Goal: Task Accomplishment & Management: Complete application form

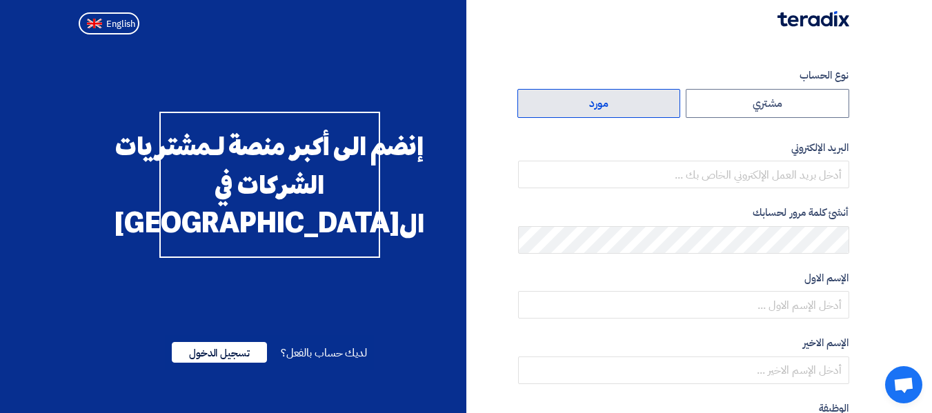
click at [587, 100] on label "مورد" at bounding box center [600, 103] width 164 height 29
click at [587, 100] on input "مورد" at bounding box center [599, 104] width 162 height 28
radio input "true"
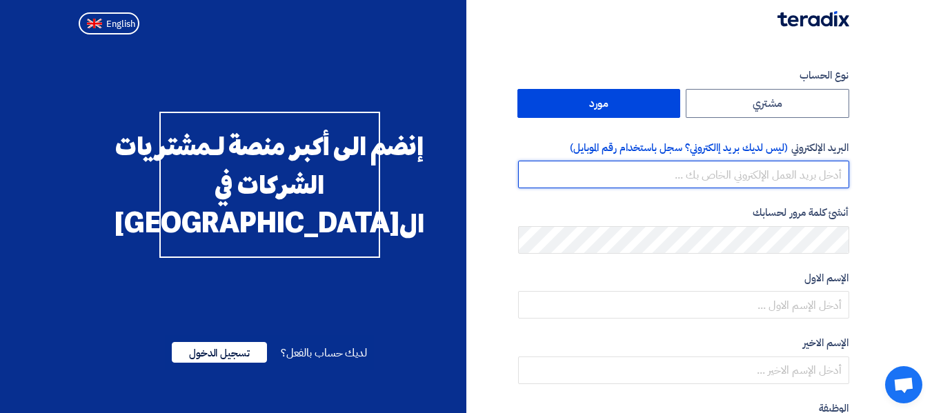
click at [687, 162] on input "email" at bounding box center [683, 175] width 331 height 28
click at [731, 164] on input "email" at bounding box center [683, 175] width 331 height 28
click at [729, 166] on input "email" at bounding box center [683, 175] width 331 height 28
paste input "[EMAIL_ADDRESS][DOMAIN_NAME]"
type input "[EMAIL_ADDRESS][DOMAIN_NAME]"
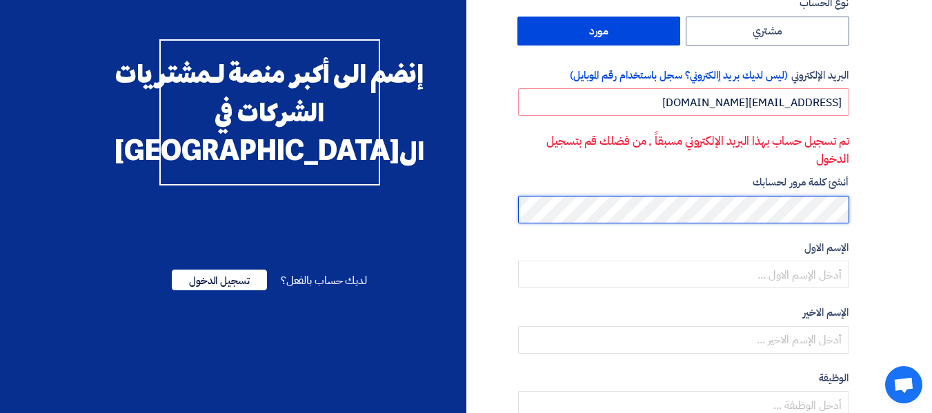
scroll to position [125, 0]
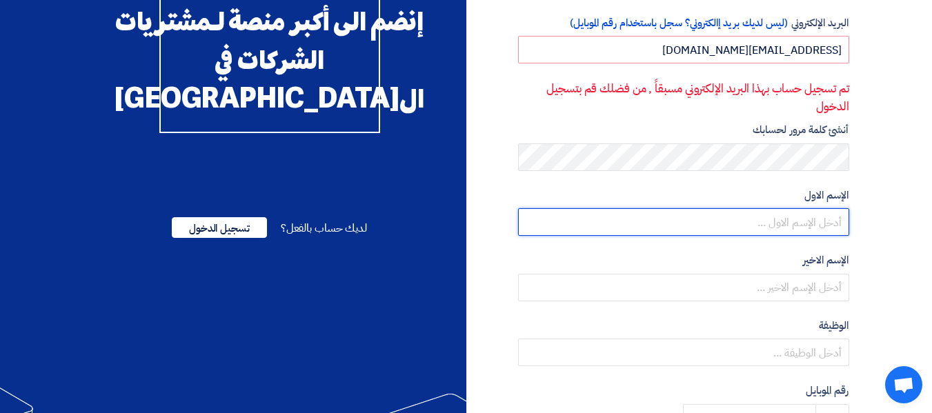
click at [824, 228] on input "text" at bounding box center [683, 222] width 331 height 28
type input "habeba"
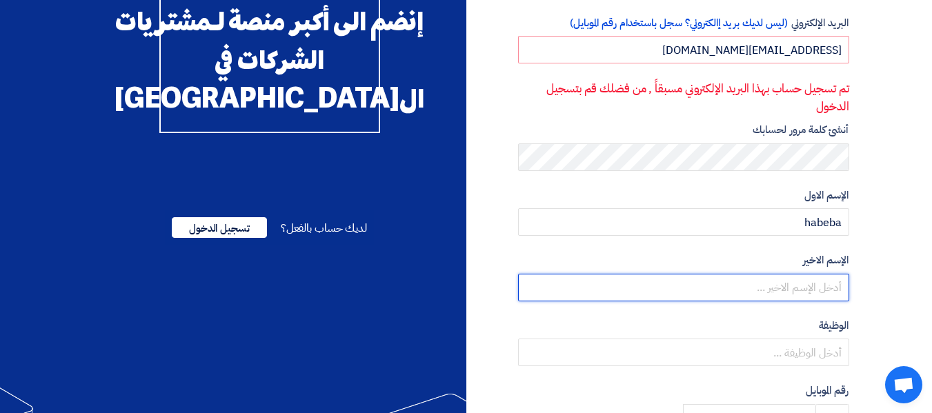
click at [809, 297] on input "text" at bounding box center [683, 288] width 331 height 28
type input "sayed"
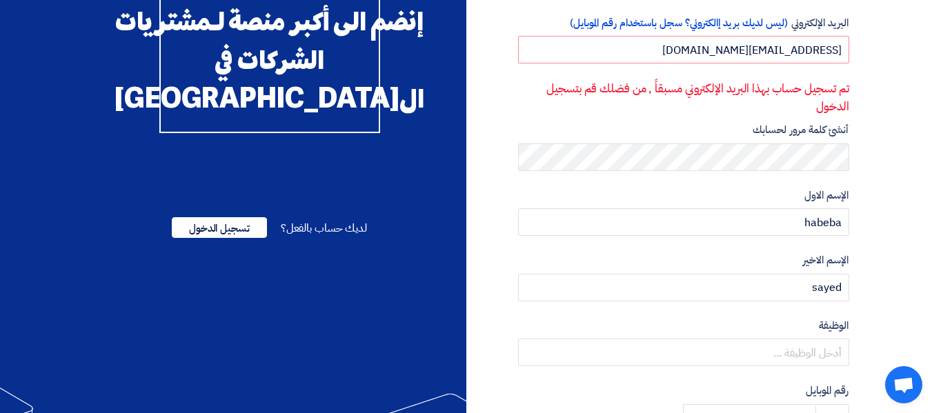
click at [926, 237] on section "نوع الحساب مشتري مورد البريد الإلكتروني (ليس لديك بريد إالكتروني؟ سجل باستخدام …" at bounding box center [466, 294] width 932 height 759
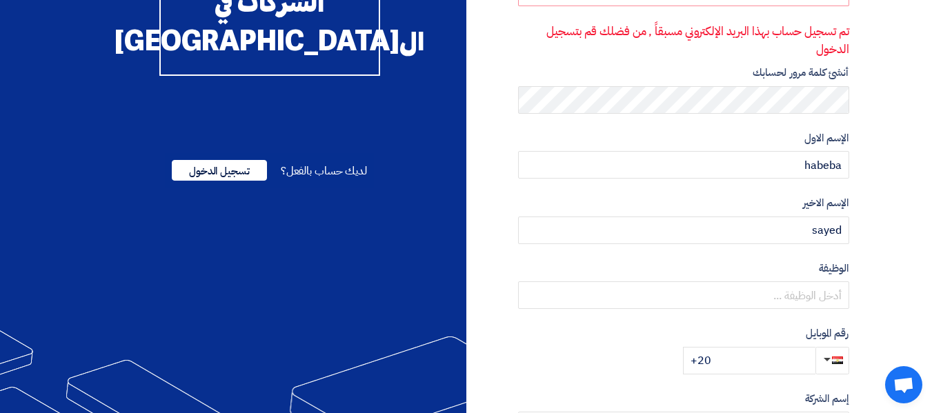
scroll to position [208, 0]
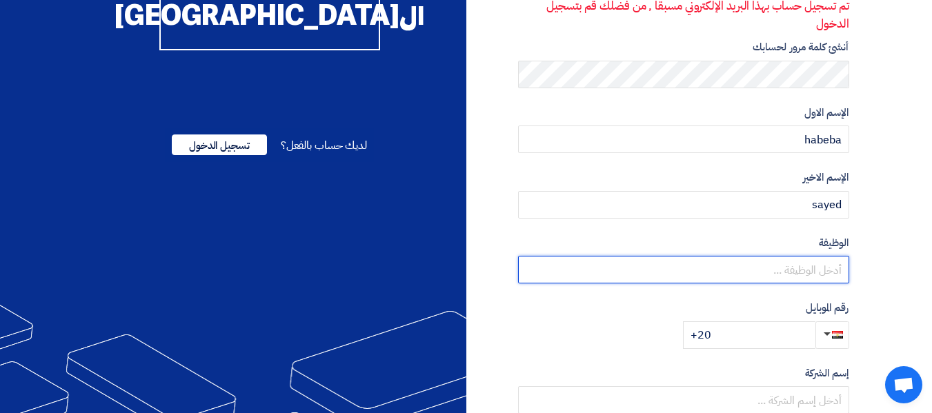
click at [792, 271] on input "text" at bounding box center [683, 270] width 331 height 28
type input "sales account manager"
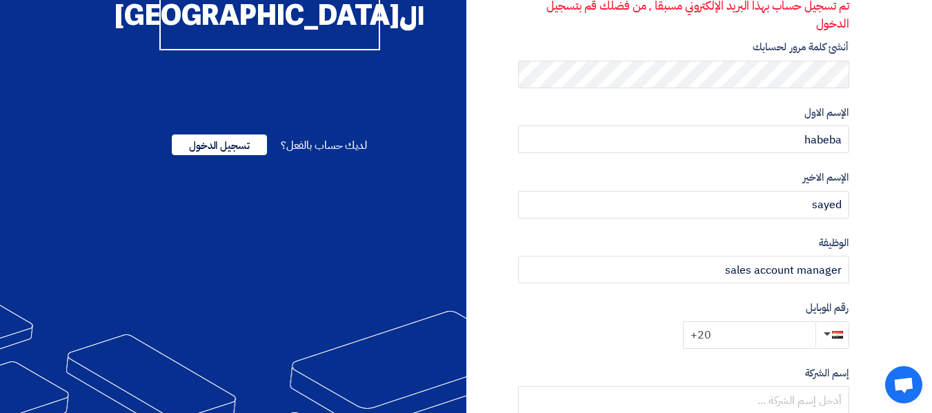
click at [759, 331] on input "+20" at bounding box center [749, 336] width 133 height 28
paste input "0 108 001 8224"
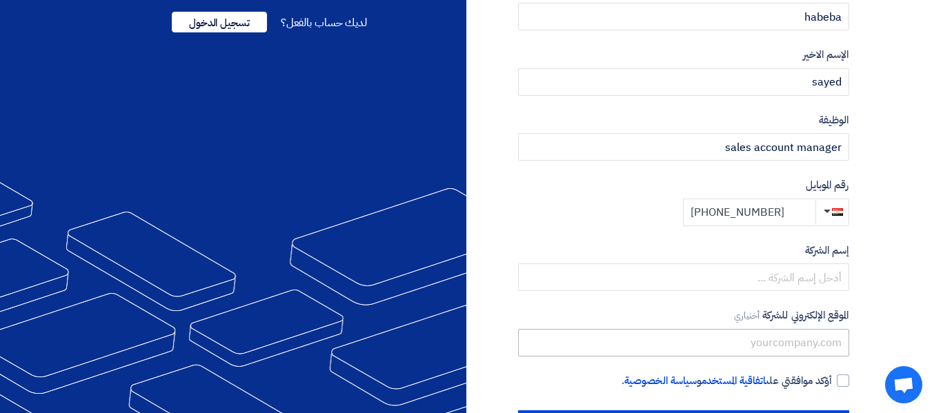
scroll to position [346, 0]
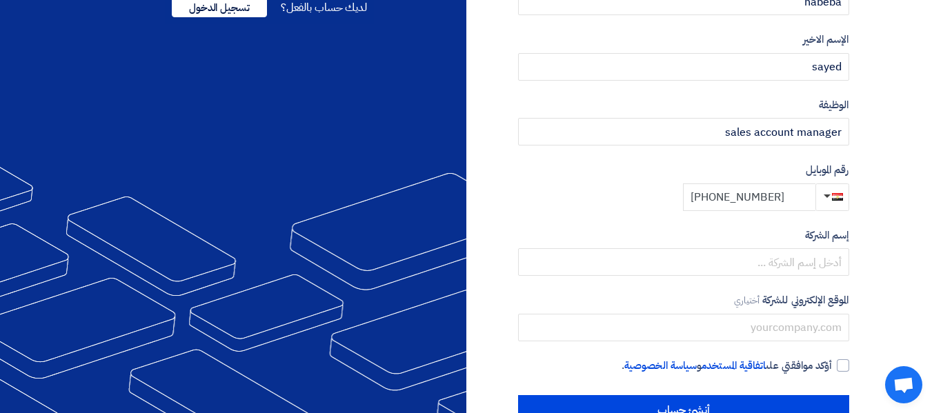
click at [721, 202] on input "+20 0 108 001 8224" at bounding box center [749, 198] width 133 height 28
type input "+20 108 001 8224"
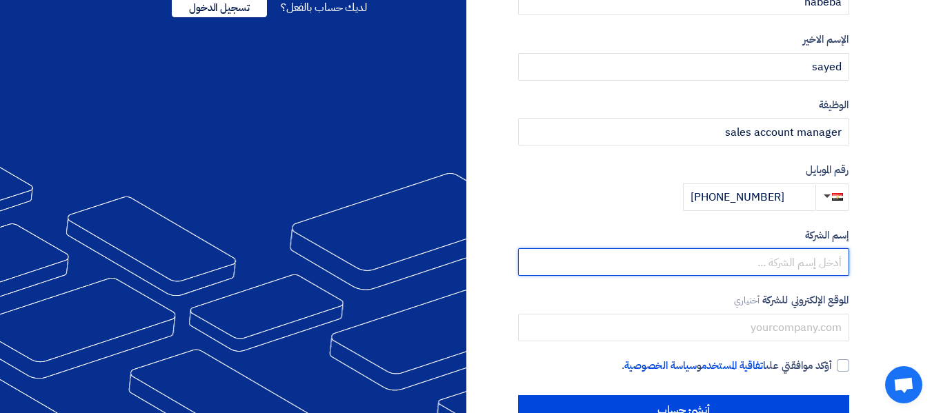
click at [758, 253] on input "text" at bounding box center [683, 262] width 331 height 28
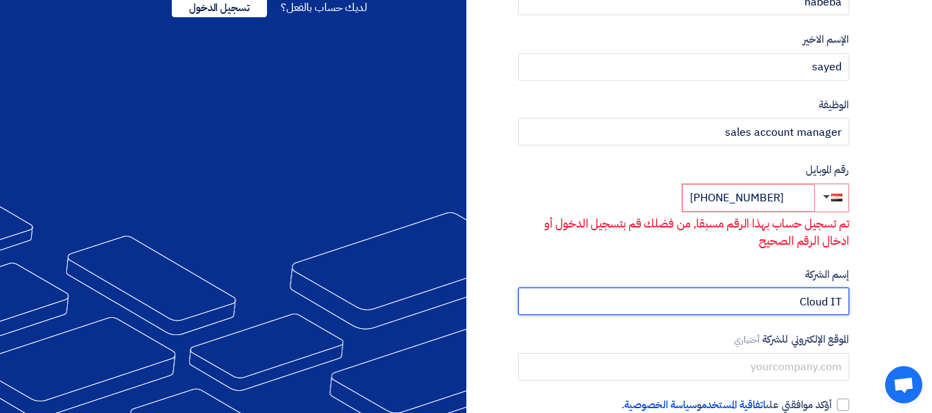
click at [840, 296] on input "Cloud IT" at bounding box center [683, 302] width 331 height 28
click at [832, 301] on input "Cloud IT" at bounding box center [683, 302] width 331 height 28
click at [835, 305] on input "Cloud IT" at bounding box center [683, 302] width 331 height 28
type input "Cloud iT"
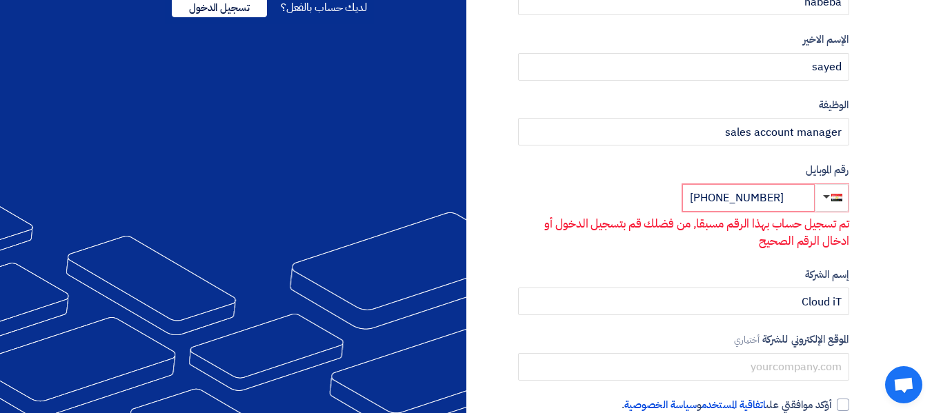
click at [872, 295] on section "نوع الحساب مشتري مورد البريد الإلكتروني (ليس لديك بريد إالكتروني؟ سجل باستخدام …" at bounding box center [466, 93] width 932 height 799
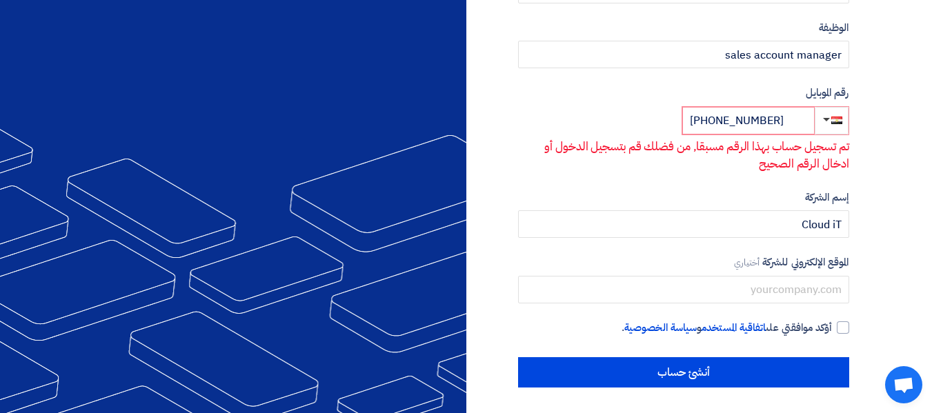
scroll to position [425, 0]
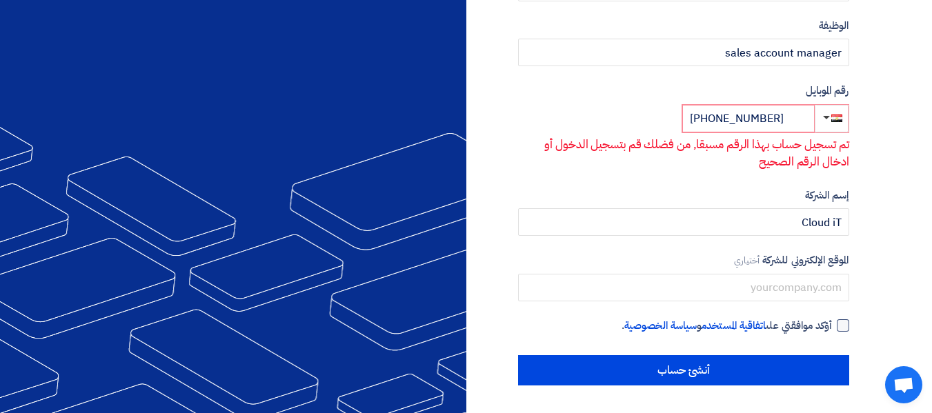
click at [833, 329] on label "أؤكد موافقتي على اتفاقية المستخدم و سياسة الخصوصية ." at bounding box center [683, 326] width 331 height 16
click at [833, 329] on input "أؤكد موافقتي على اتفاقية المستخدم و سياسة الخصوصية ." at bounding box center [667, 332] width 331 height 28
checkbox input "true"
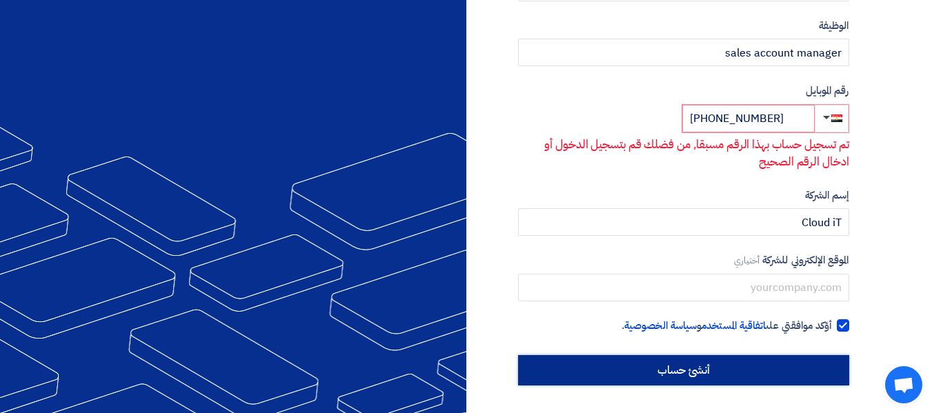
click at [774, 378] on input "أنشئ حساب" at bounding box center [683, 370] width 331 height 30
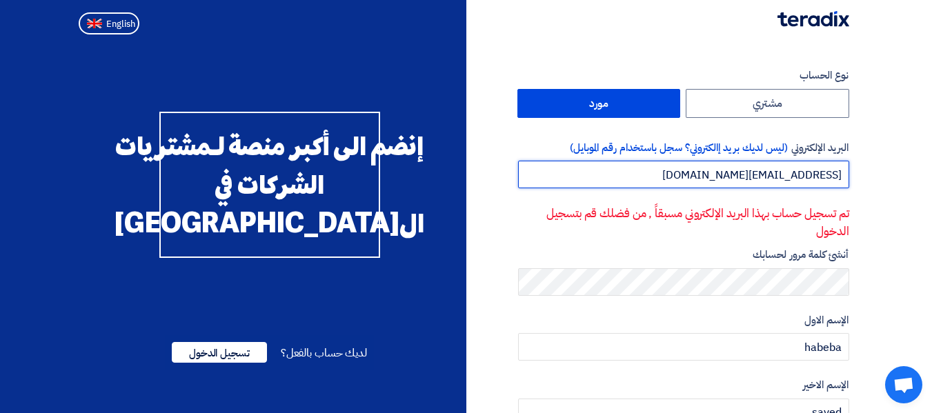
drag, startPoint x: 722, startPoint y: 179, endPoint x: 850, endPoint y: 190, distance: 128.8
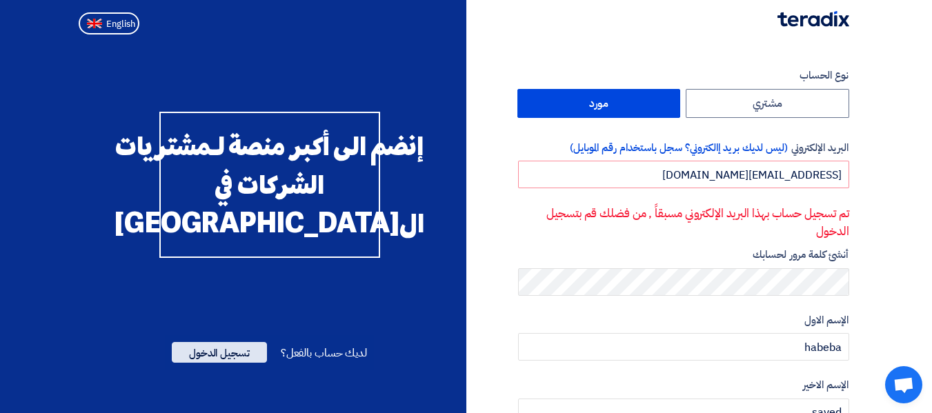
click at [225, 363] on span "تسجيل الدخول" at bounding box center [219, 352] width 95 height 21
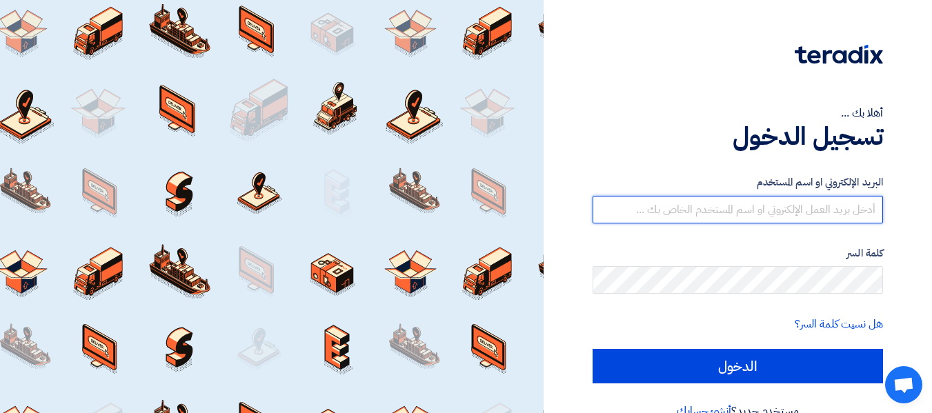
click at [788, 219] on input "text" at bounding box center [738, 210] width 291 height 28
paste input "[EMAIL_ADDRESS][DOMAIN_NAME]"
type input "[EMAIL_ADDRESS][DOMAIN_NAME]"
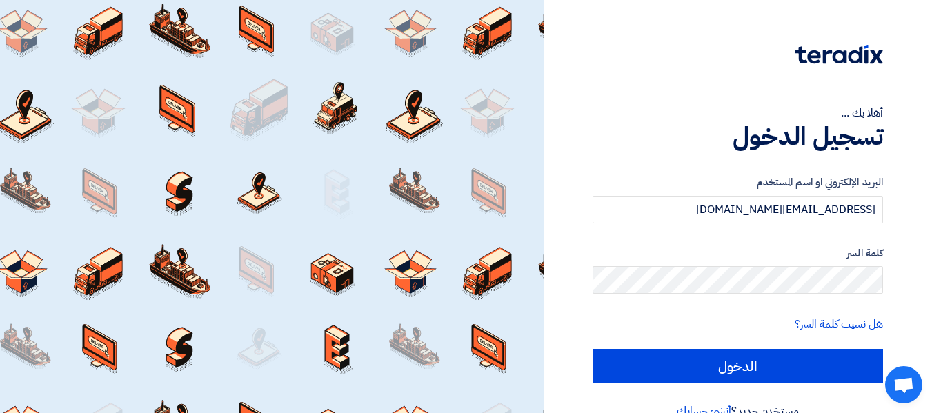
click at [614, 231] on form "البريد الإلكتروني او اسم المستخدم sales2@cloudit.com.eg كلمة السر هل نسيت كلمة …" at bounding box center [738, 279] width 291 height 209
click at [817, 328] on link "هل نسيت كلمة السر؟" at bounding box center [839, 324] width 88 height 17
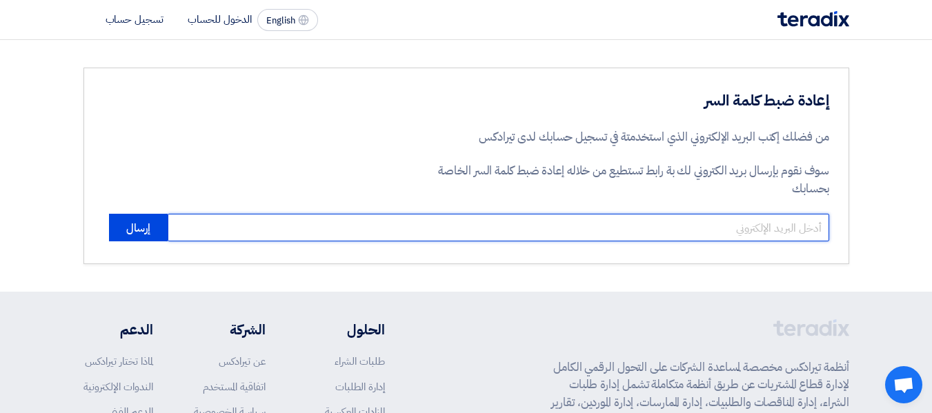
click at [536, 217] on input "email" at bounding box center [499, 228] width 662 height 28
paste input "[EMAIL_ADDRESS][DOMAIN_NAME]"
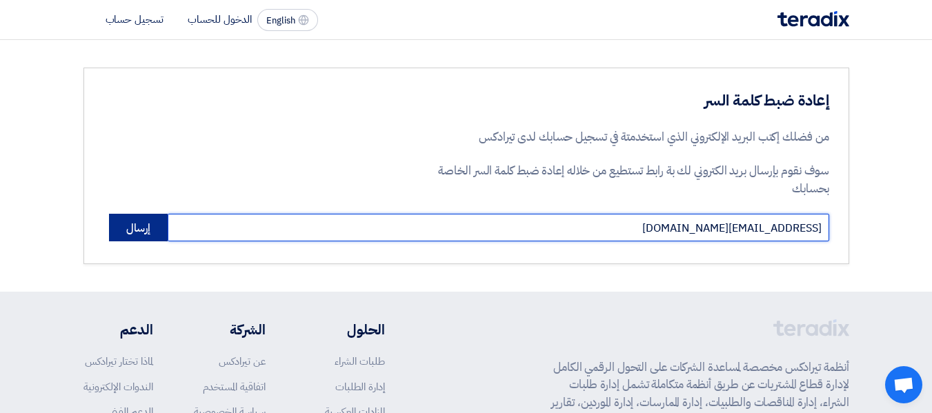
type input "[EMAIL_ADDRESS][DOMAIN_NAME]"
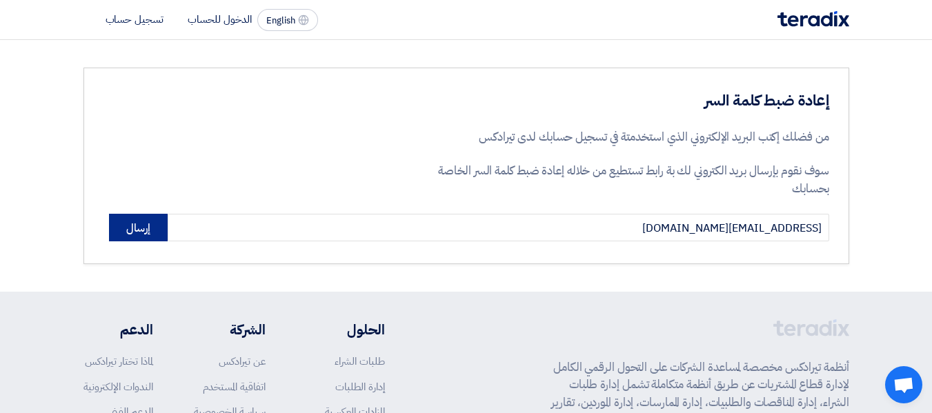
click at [137, 235] on button "إرسال" at bounding box center [138, 228] width 59 height 28
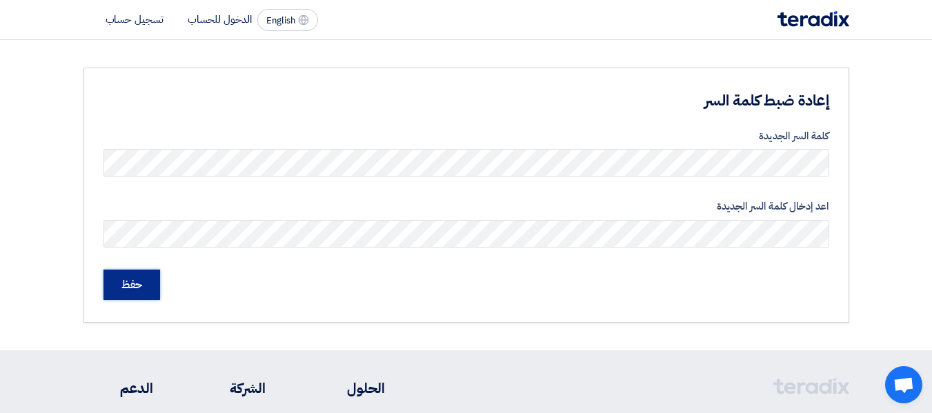
click at [128, 293] on input "حفظ" at bounding box center [132, 285] width 57 height 30
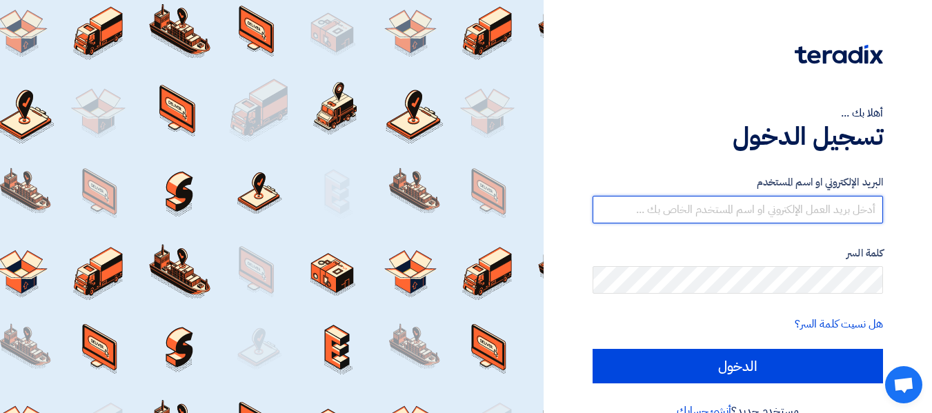
click at [618, 204] on input "text" at bounding box center [738, 210] width 291 height 28
paste input "[EMAIL_ADDRESS][DOMAIN_NAME]"
type input "[EMAIL_ADDRESS][DOMAIN_NAME]"
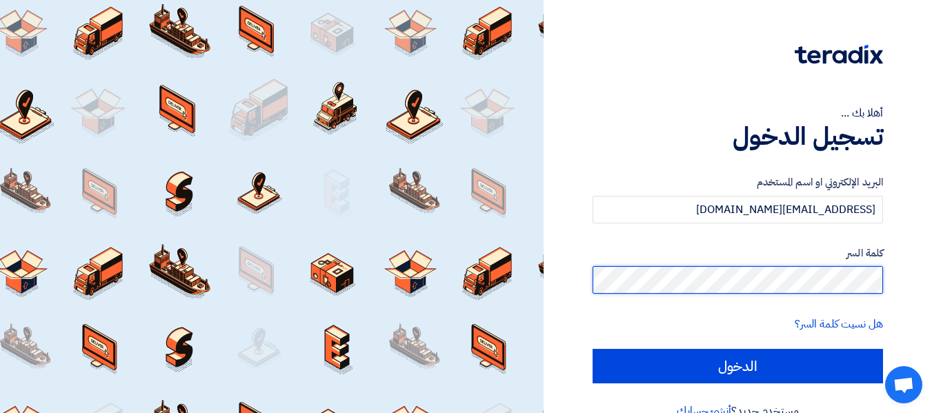
click at [593, 349] on input "الدخول" at bounding box center [738, 366] width 291 height 35
type input "Sign in"
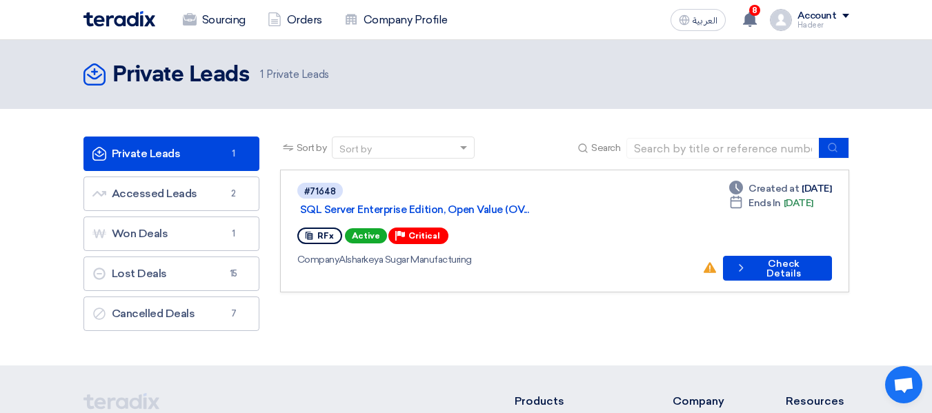
click at [834, 14] on div "Account" at bounding box center [817, 16] width 39 height 12
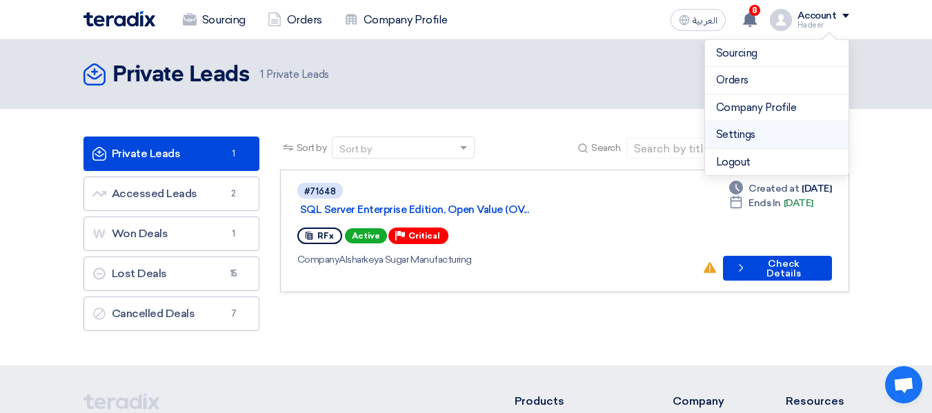
click at [758, 131] on link "Settings" at bounding box center [776, 135] width 121 height 16
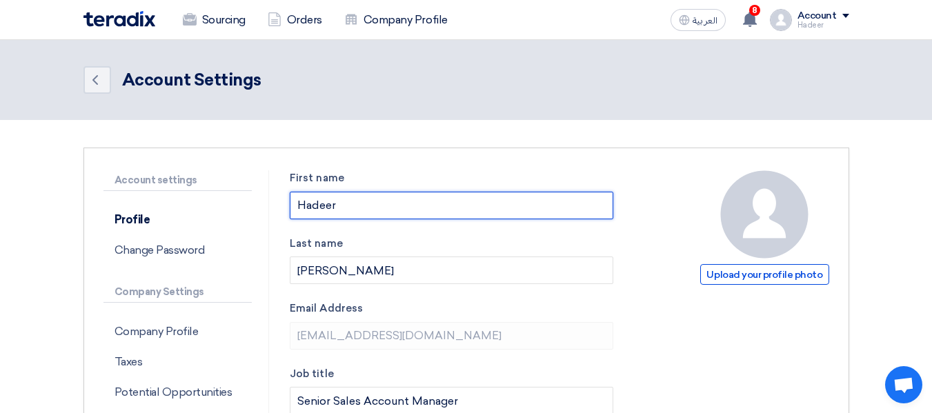
click at [433, 199] on input "Hadeer" at bounding box center [452, 206] width 324 height 28
type input "Habeba"
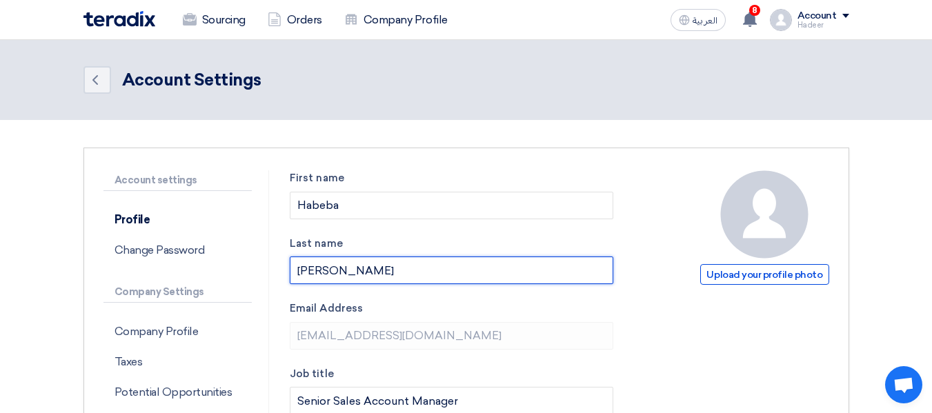
click at [357, 282] on input "[PERSON_NAME]" at bounding box center [452, 271] width 324 height 28
type input "H"
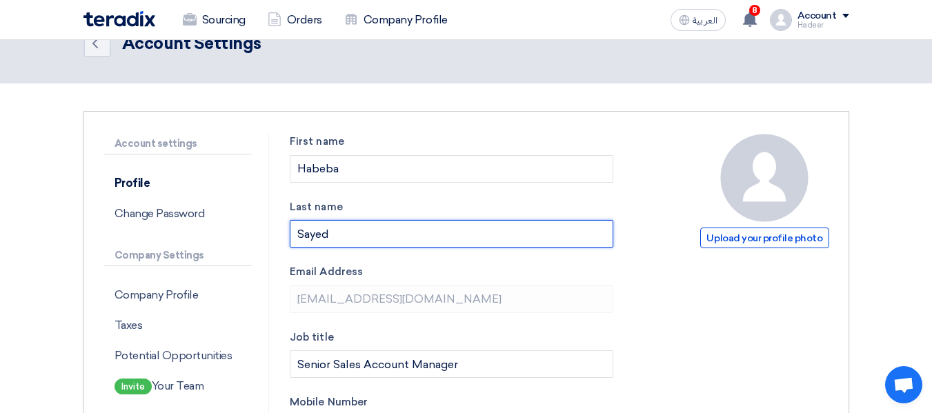
scroll to position [138, 0]
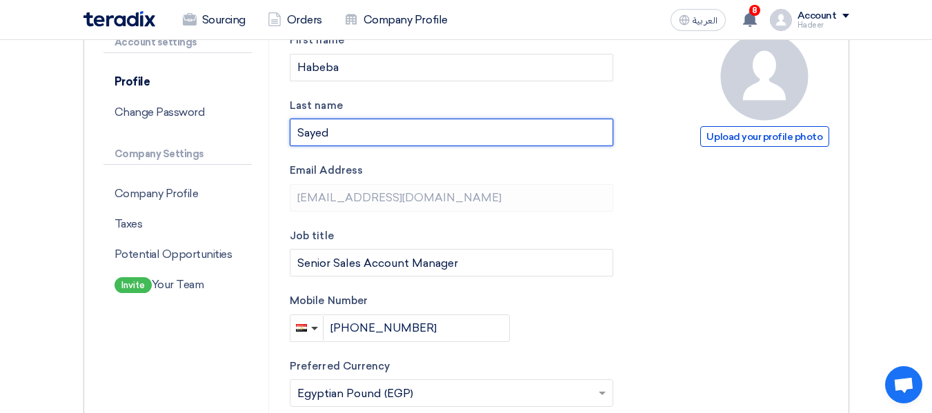
type input "Sayed"
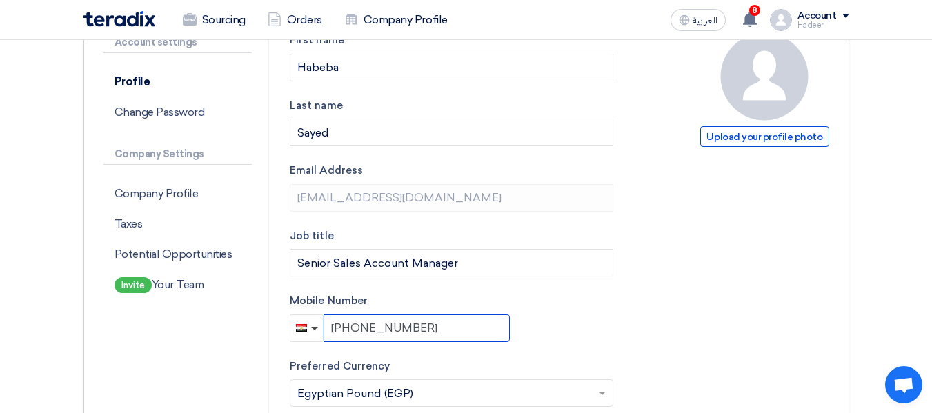
click at [464, 329] on input "[PHONE_NUMBER]" at bounding box center [417, 329] width 186 height 28
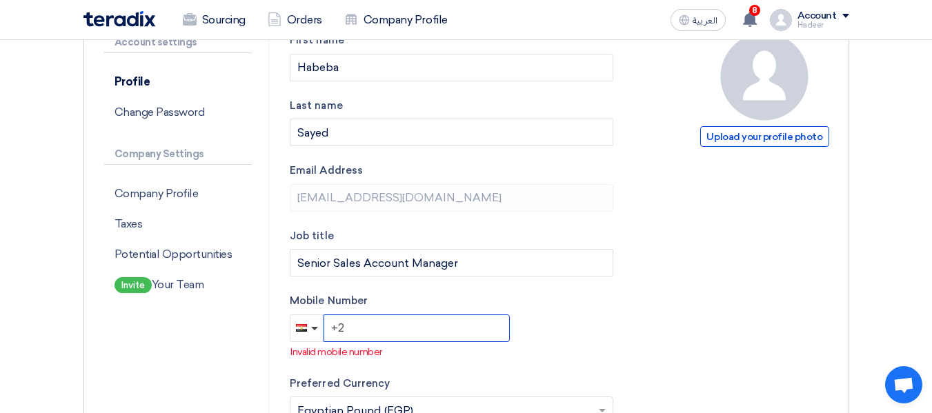
type input "+"
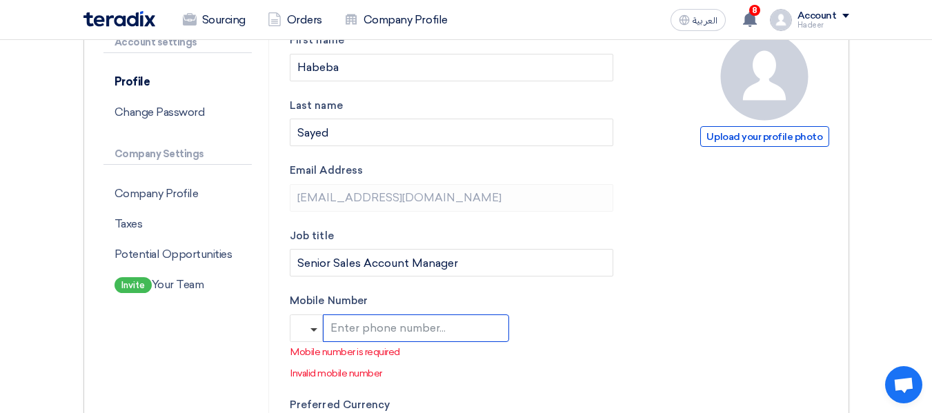
paste input "20 108 001 8224"
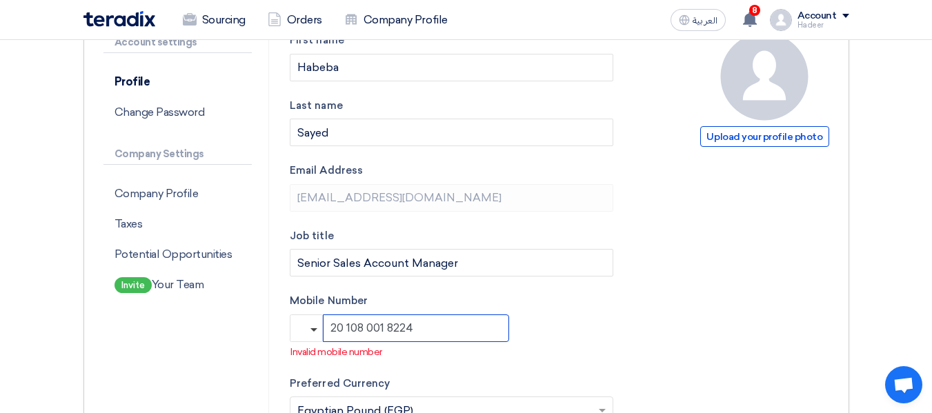
click at [337, 336] on input "20 108 001 8224" at bounding box center [416, 329] width 186 height 28
click at [533, 333] on div "0108" at bounding box center [452, 329] width 324 height 28
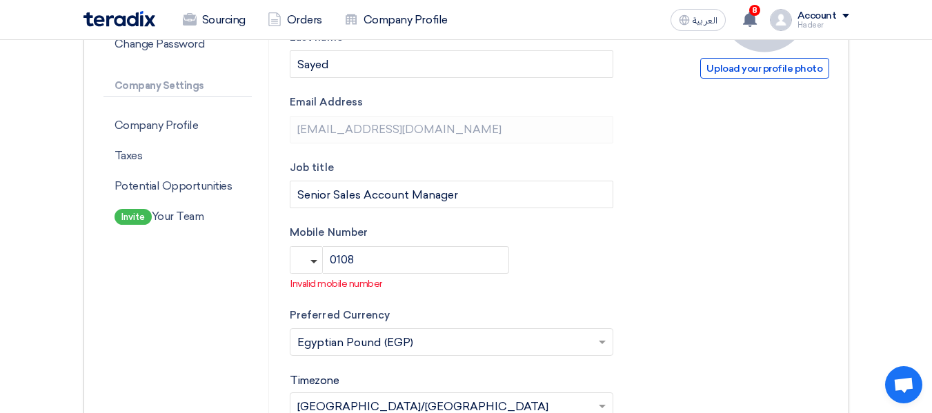
scroll to position [207, 0]
click at [423, 250] on input "0108" at bounding box center [416, 260] width 186 height 28
type input "0"
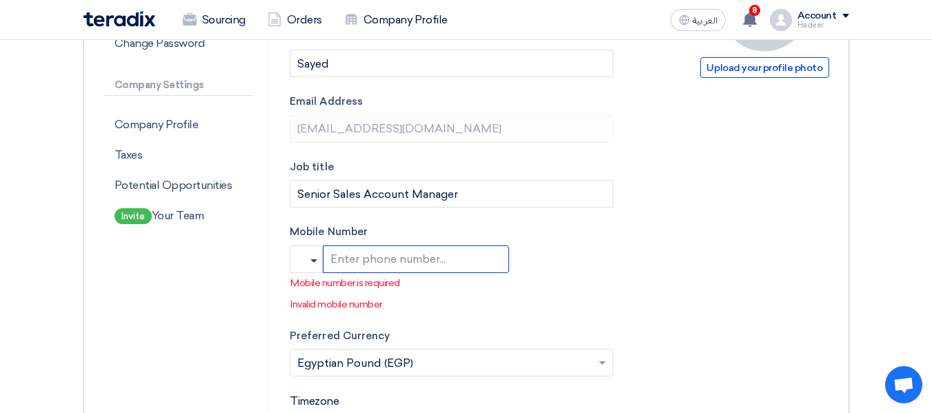
paste input "20 108 001 8224"
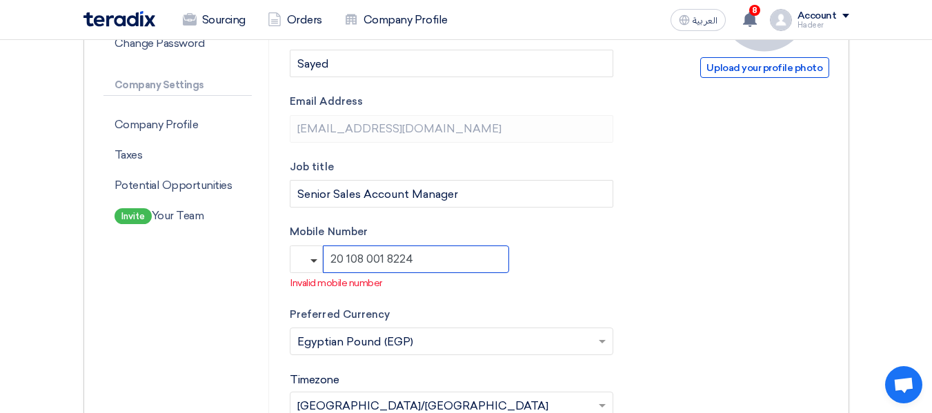
click at [340, 256] on input "20 108 001 8224" at bounding box center [416, 260] width 186 height 28
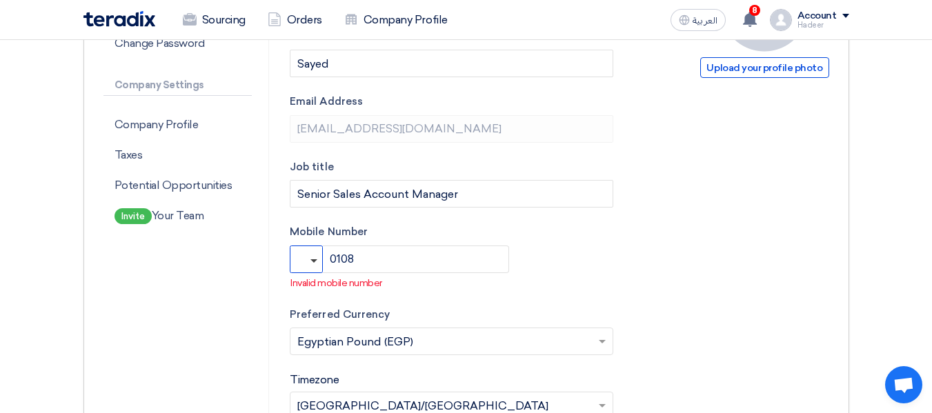
click at [322, 264] on button "button" at bounding box center [306, 260] width 33 height 28
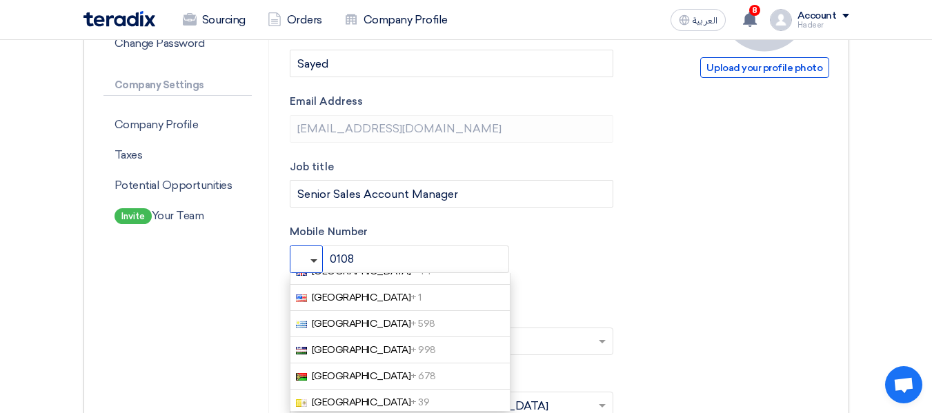
scroll to position [5842, 0]
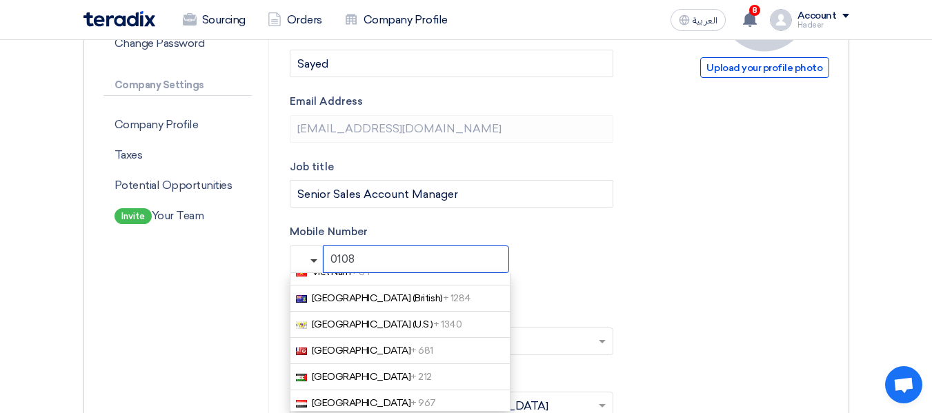
click at [370, 257] on input "0108" at bounding box center [416, 260] width 186 height 28
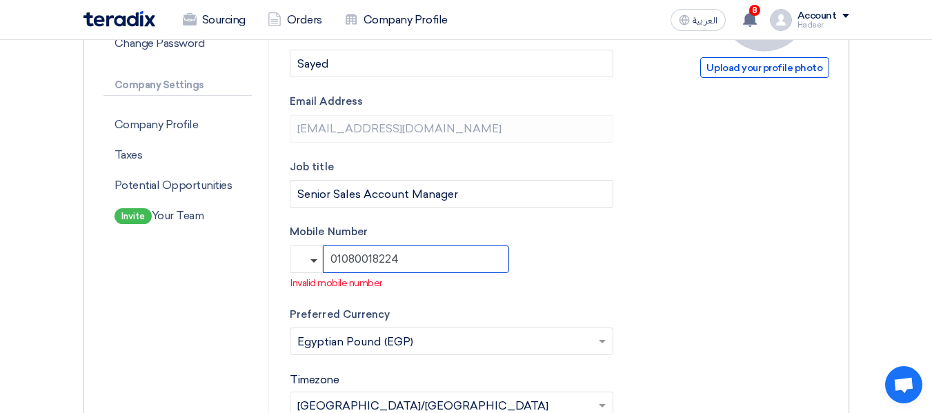
type input "01080018224"
click at [206, 306] on div "Account settings Profile Change Password Company Settings Company Profile Taxes…" at bounding box center [187, 337] width 166 height 749
click at [304, 277] on p "Invalid mobile number" at bounding box center [452, 283] width 323 height 14
click at [310, 263] on button "button" at bounding box center [306, 260] width 33 height 28
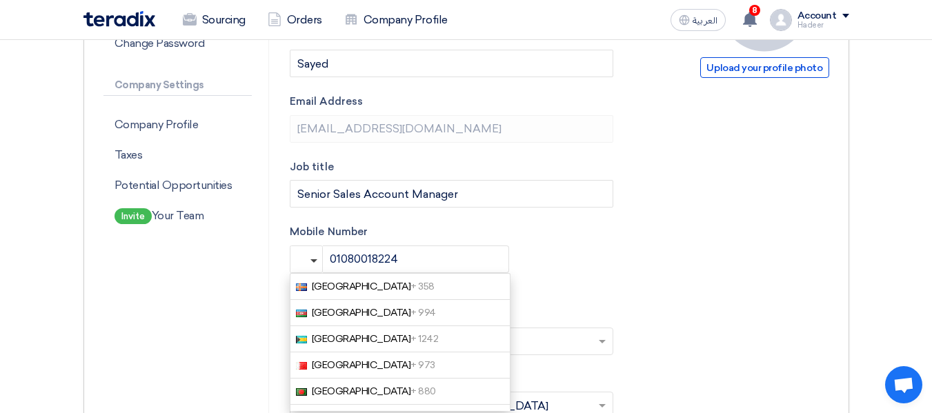
click at [699, 305] on form "Upload your profile photo First name [GEOGRAPHIC_DATA] Last name [PERSON_NAME] …" at bounding box center [560, 337] width 540 height 749
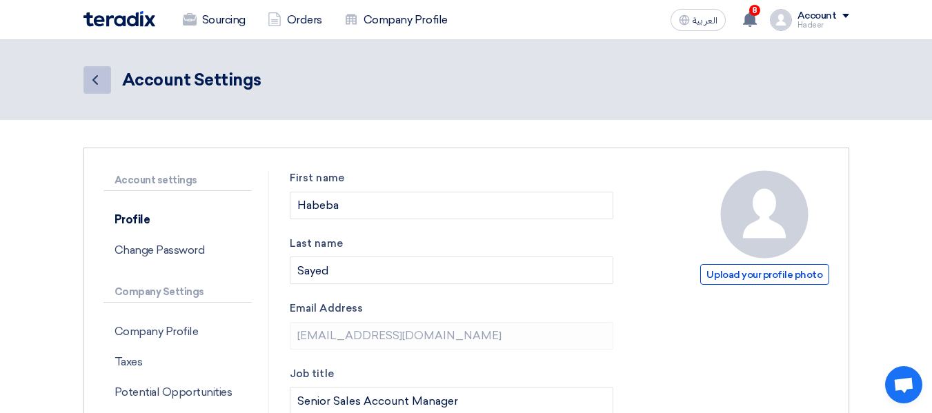
click at [87, 68] on link "Back" at bounding box center [98, 80] width 28 height 28
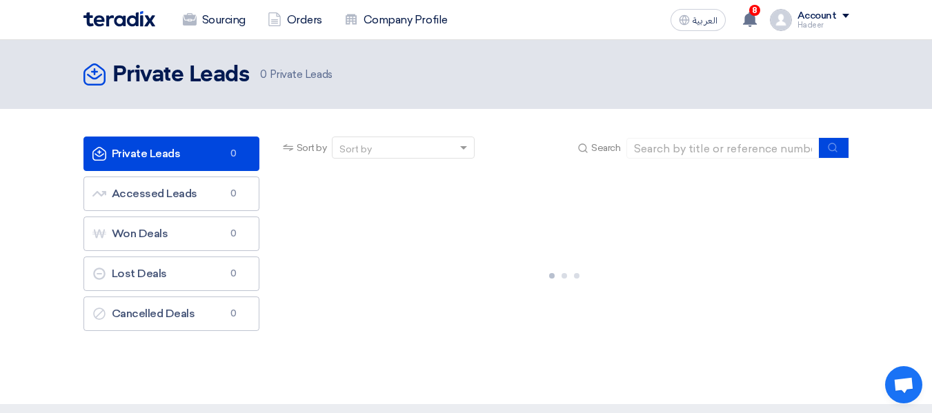
click at [794, 10] on div "Account Hadeer Sourcing Orders Company Profile Settings Logout" at bounding box center [809, 20] width 79 height 22
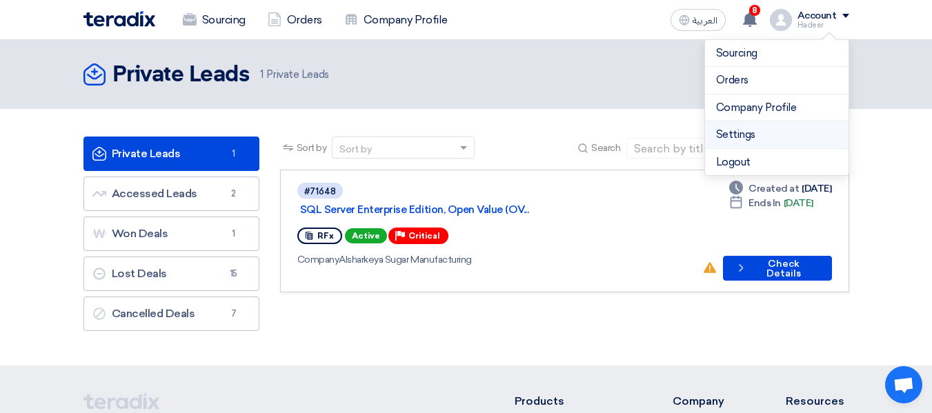
click at [736, 130] on link "Settings" at bounding box center [776, 135] width 121 height 16
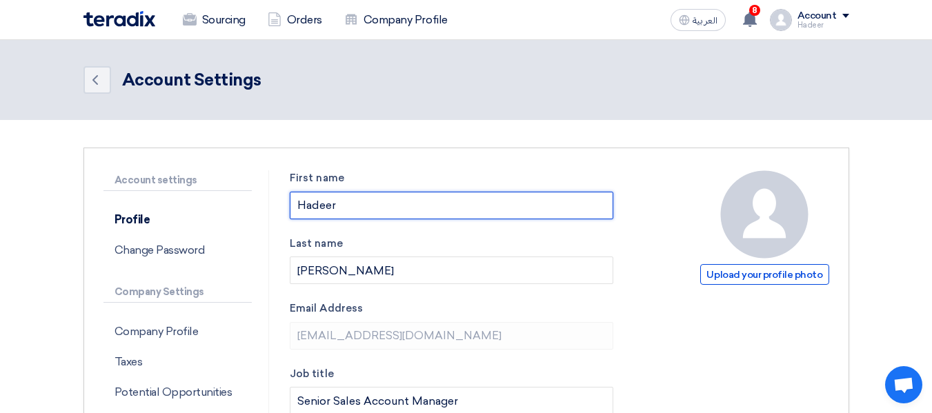
click at [520, 209] on input "Hadeer" at bounding box center [452, 206] width 324 height 28
type input "H"
type input "Habeba"
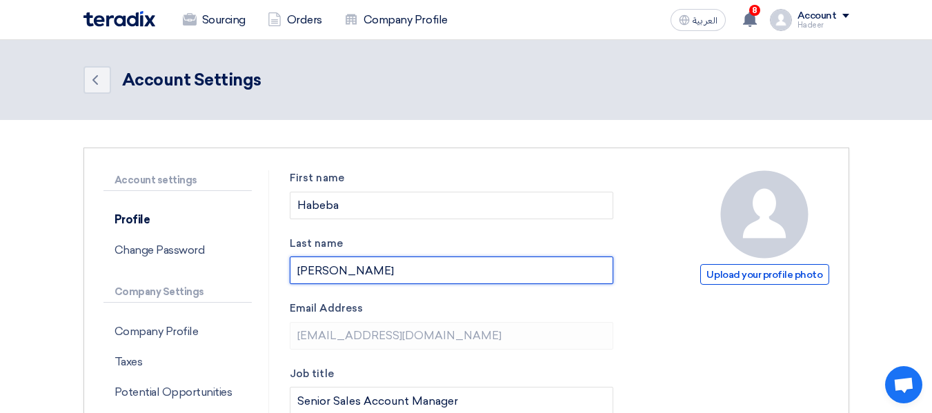
drag, startPoint x: 475, startPoint y: 264, endPoint x: 466, endPoint y: 275, distance: 13.7
click at [471, 270] on input "[PERSON_NAME]" at bounding box center [452, 271] width 324 height 28
type input "H"
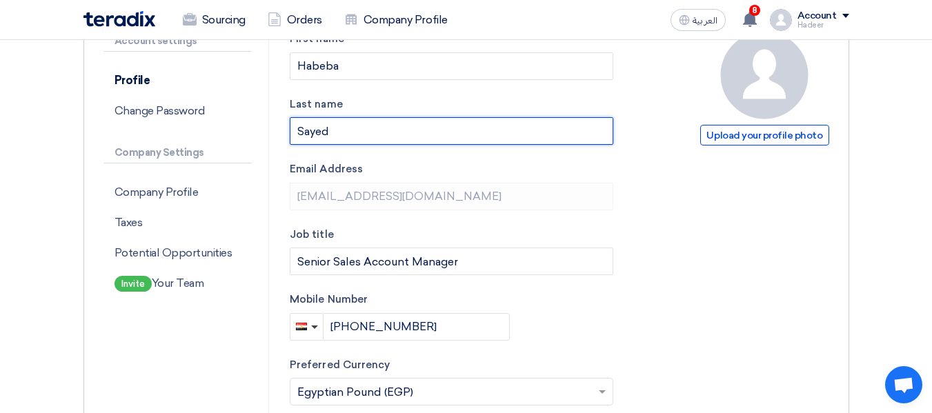
scroll to position [345, 0]
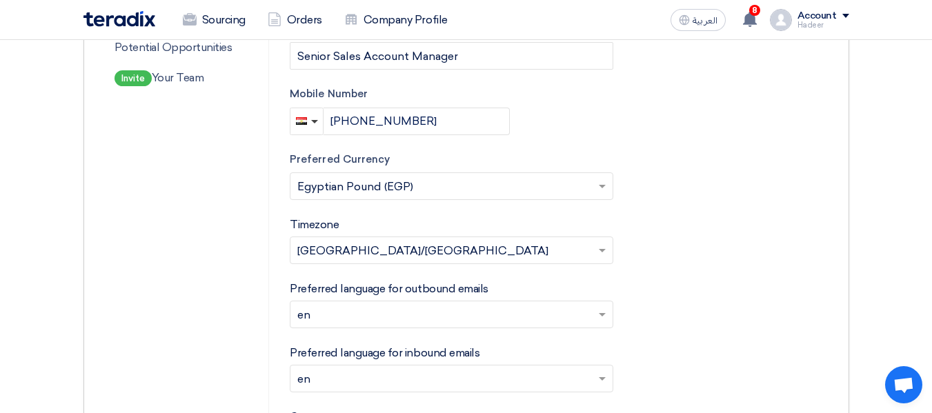
type input "Sayed"
click at [469, 113] on input "[PHONE_NUMBER]" at bounding box center [417, 122] width 186 height 28
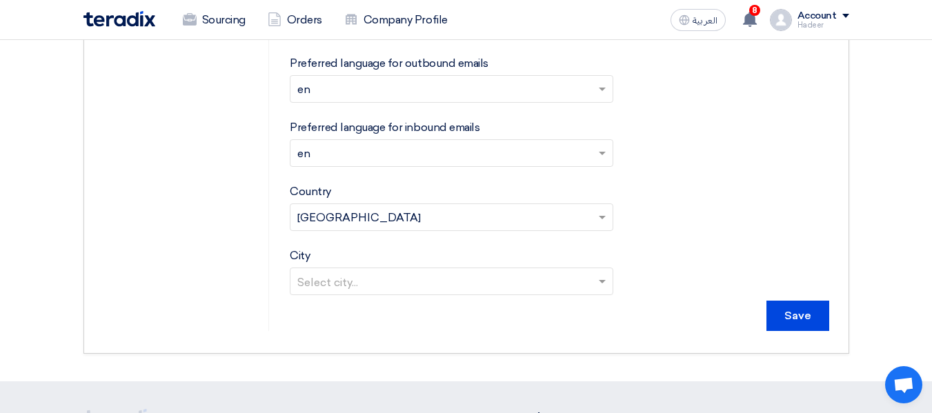
scroll to position [621, 0]
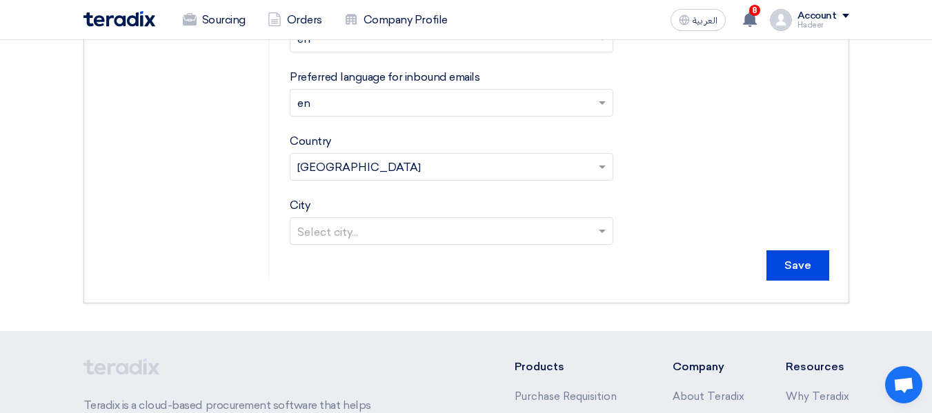
type input "[PHONE_NUMBER]"
click at [761, 259] on div "Save" at bounding box center [560, 266] width 540 height 30
click at [785, 266] on input "Save" at bounding box center [798, 266] width 63 height 30
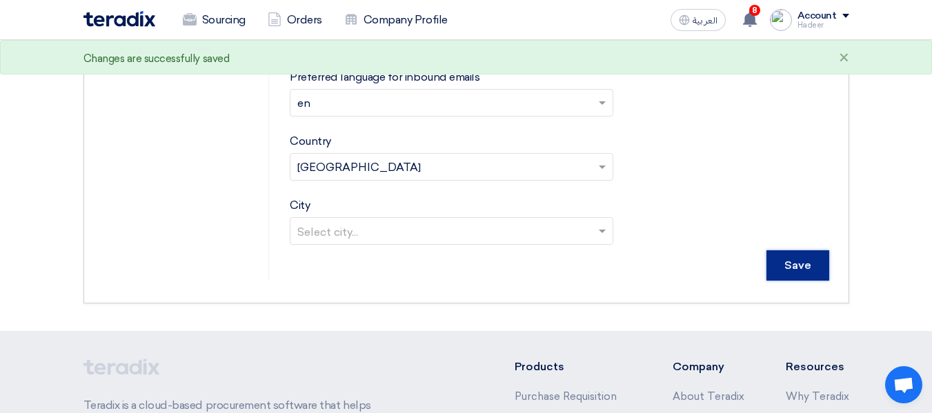
click at [805, 262] on input "Save" at bounding box center [798, 266] width 63 height 30
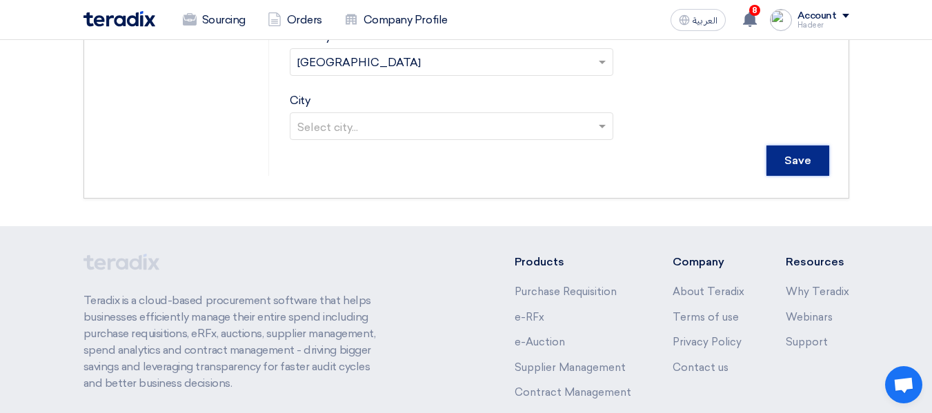
scroll to position [828, 0]
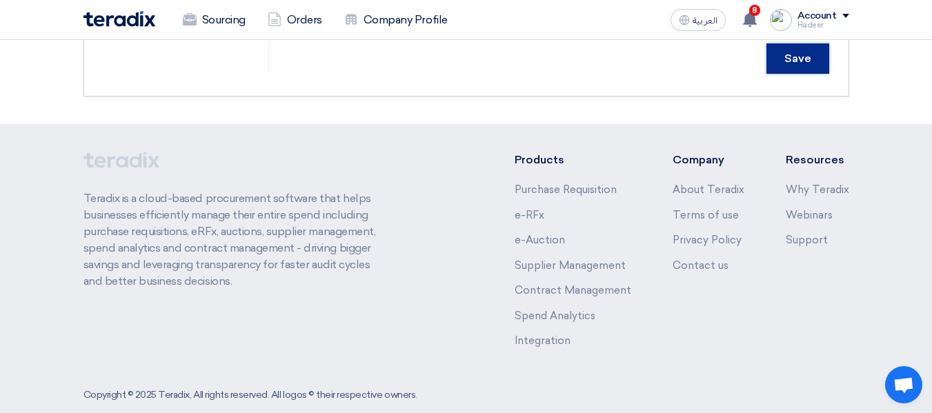
click at [807, 64] on input "Save" at bounding box center [798, 58] width 63 height 30
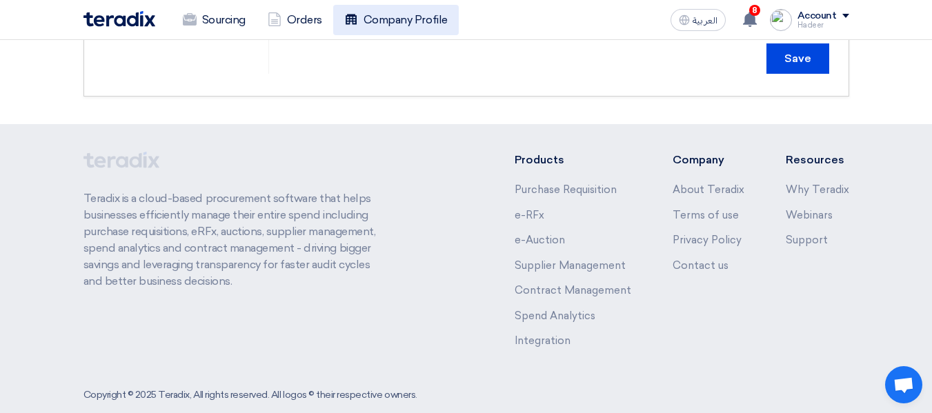
click at [363, 21] on link "Company Profile" at bounding box center [396, 20] width 126 height 30
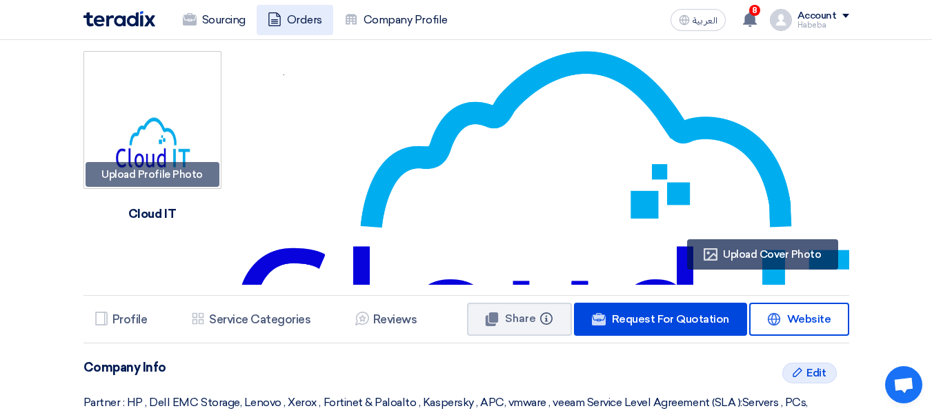
click at [275, 12] on icon at bounding box center [275, 19] width 14 height 14
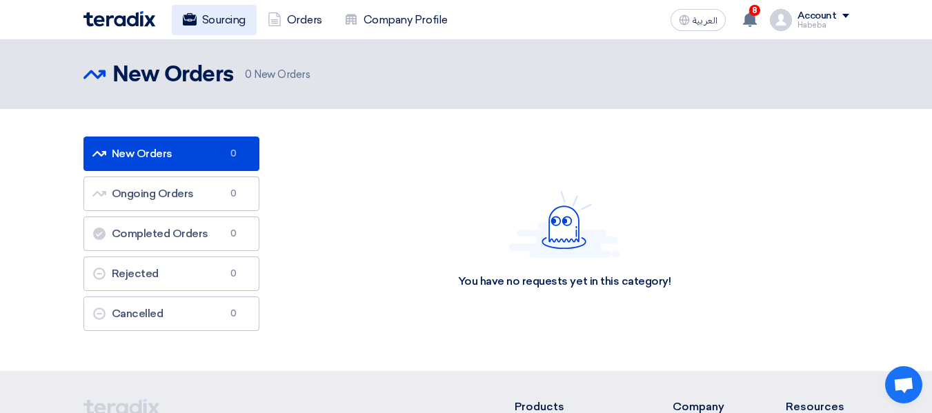
click at [240, 30] on link "Sourcing" at bounding box center [214, 20] width 85 height 30
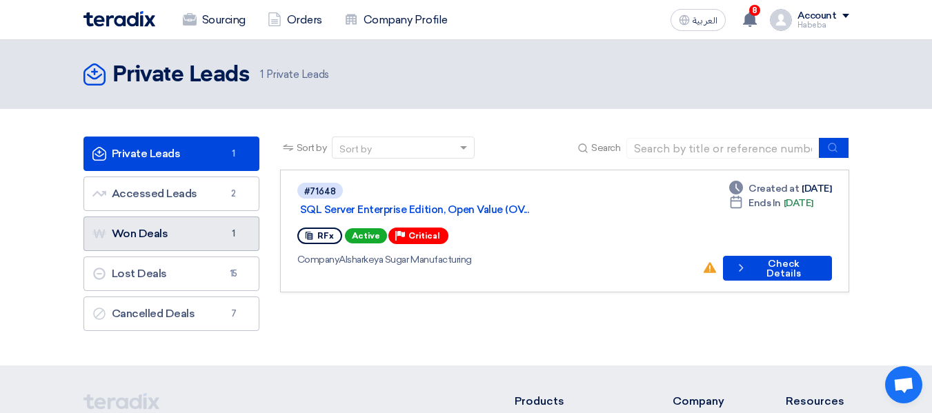
click at [188, 231] on link "Won Deals Won Deals 1" at bounding box center [172, 234] width 176 height 35
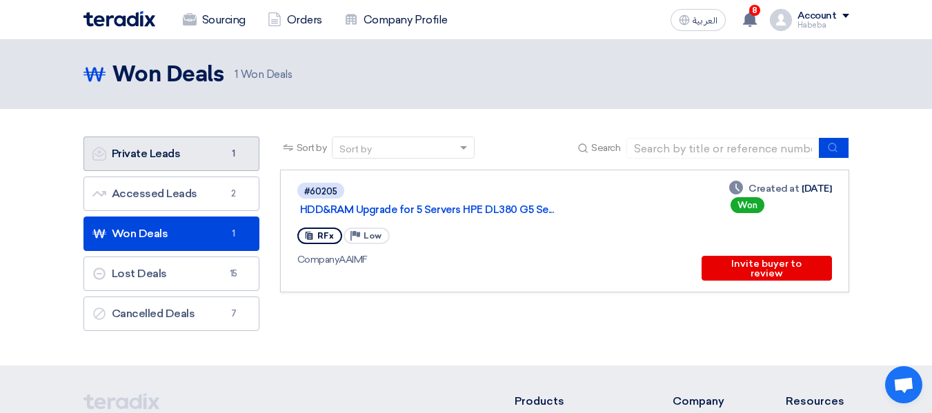
click at [186, 148] on link "Private Leads Private Leads 1" at bounding box center [172, 154] width 176 height 35
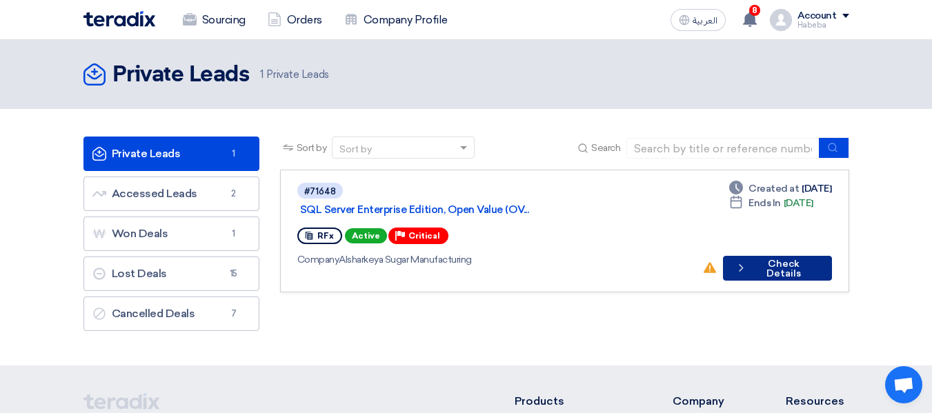
click at [796, 256] on button "Check details Check Details" at bounding box center [777, 268] width 109 height 25
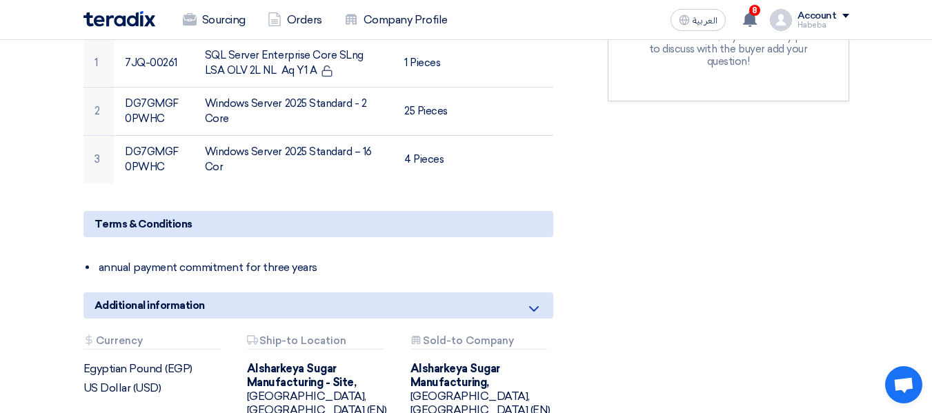
scroll to position [569, 0]
click at [195, 253] on li "annual payment commitment for three years" at bounding box center [325, 267] width 456 height 28
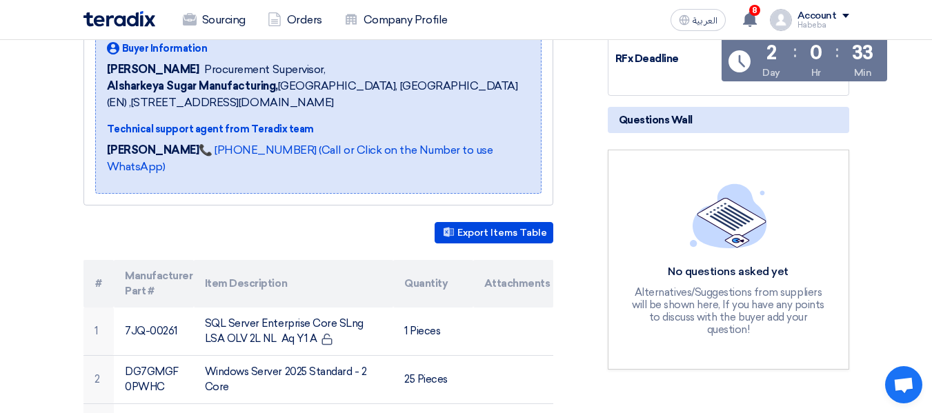
scroll to position [293, 0]
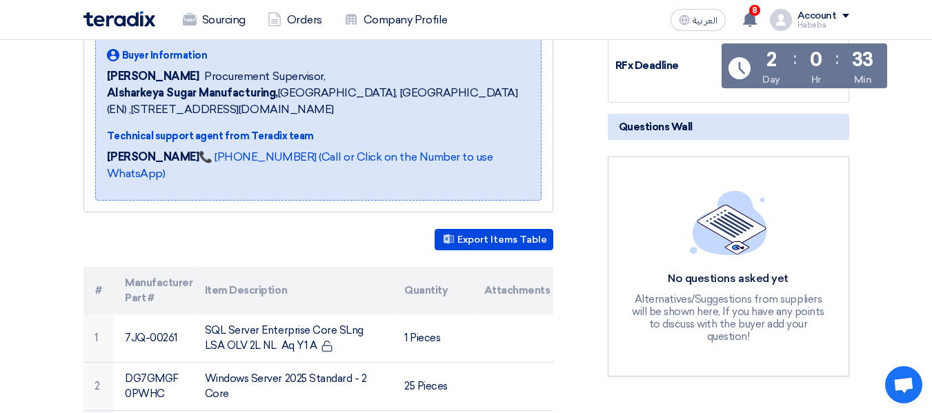
click at [476, 282] on th "Attachments" at bounding box center [513, 291] width 80 height 48
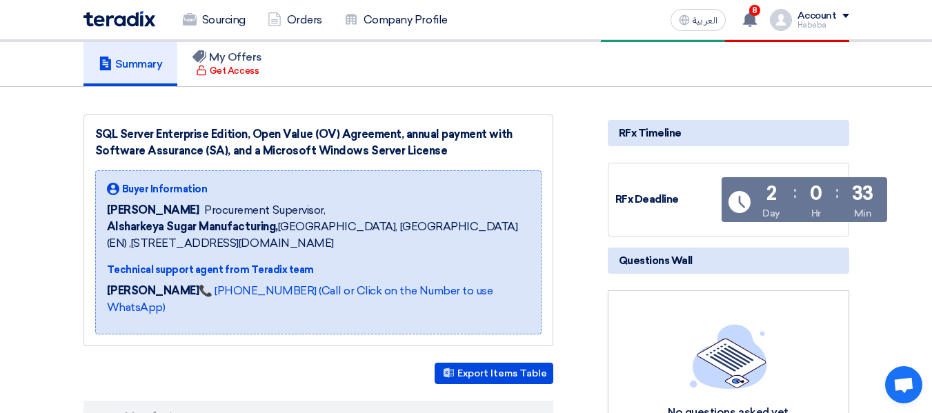
scroll to position [155, 0]
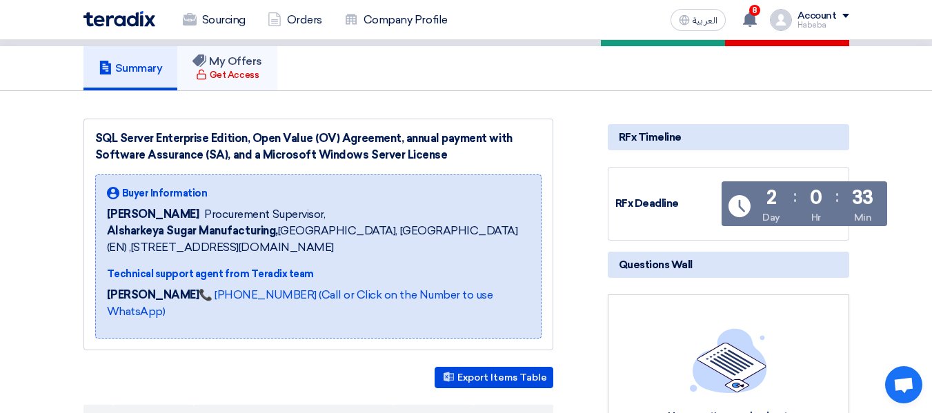
click at [233, 84] on link "My Offers Get Access" at bounding box center [227, 68] width 100 height 44
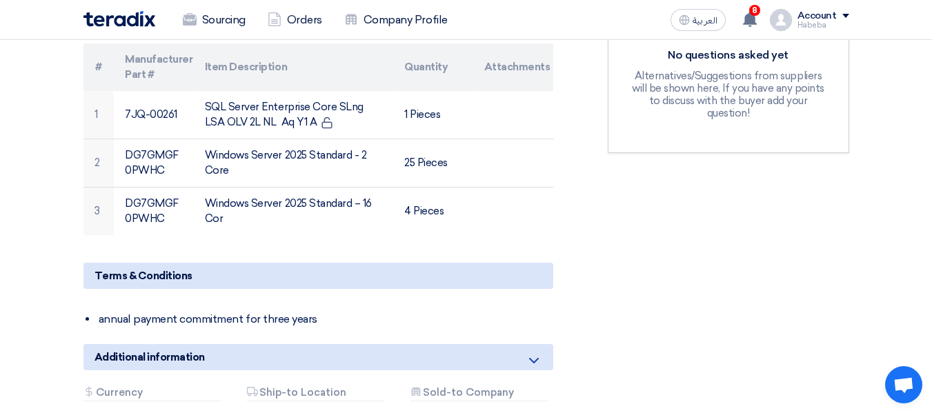
drag, startPoint x: 362, startPoint y: 233, endPoint x: 234, endPoint y: 317, distance: 153.9
drag, startPoint x: 234, startPoint y: 317, endPoint x: 705, endPoint y: 264, distance: 474.4
click at [705, 264] on div "RFx Timeline RFx Deadline Time Remaining 2 Day : 0 Hr : 33 Min Questions Wall N…" at bounding box center [729, 150] width 262 height 787
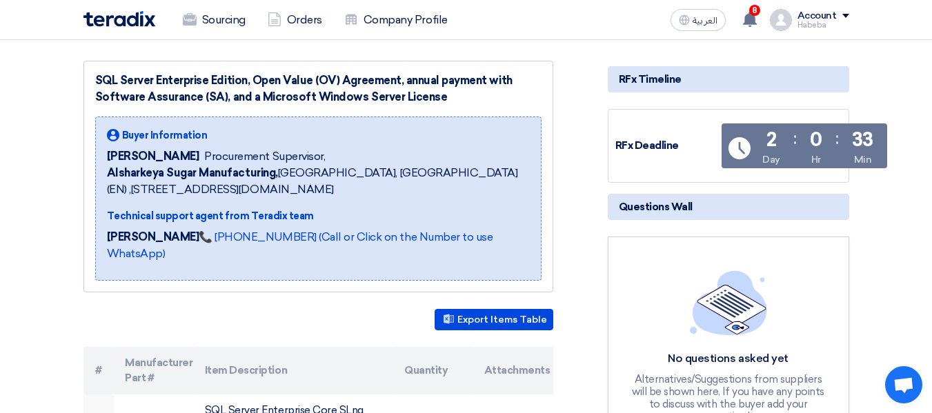
scroll to position [295, 0]
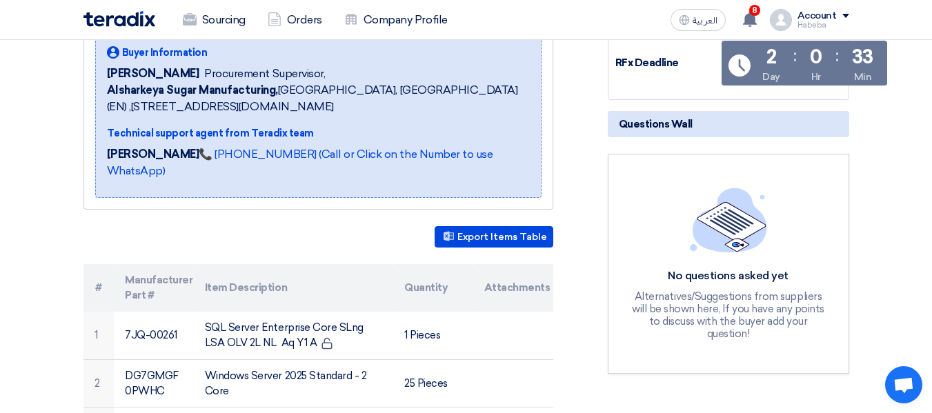
click at [451, 277] on th "Quantity" at bounding box center [433, 288] width 80 height 48
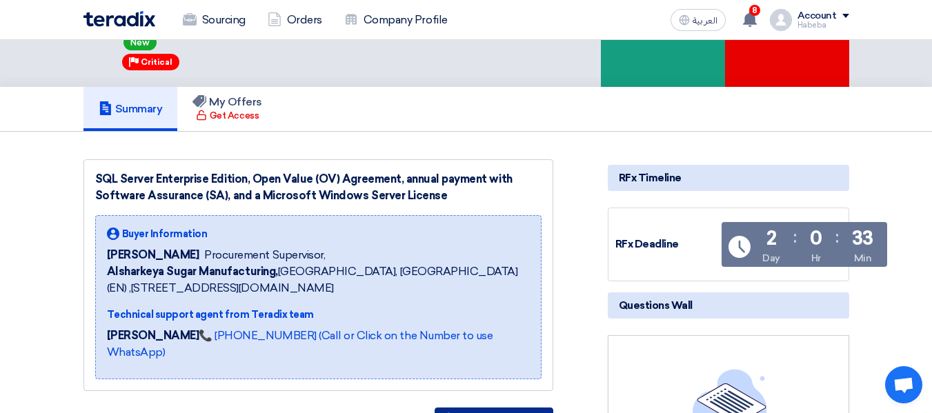
scroll to position [102, 0]
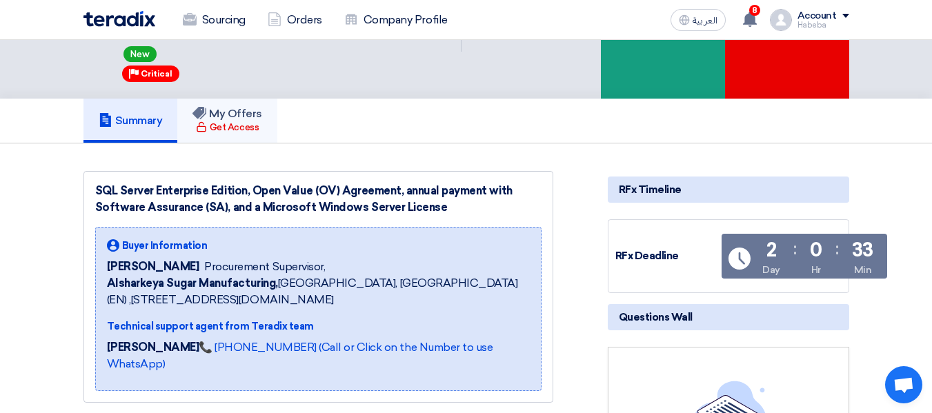
click at [256, 126] on div "Get Access" at bounding box center [227, 128] width 63 height 14
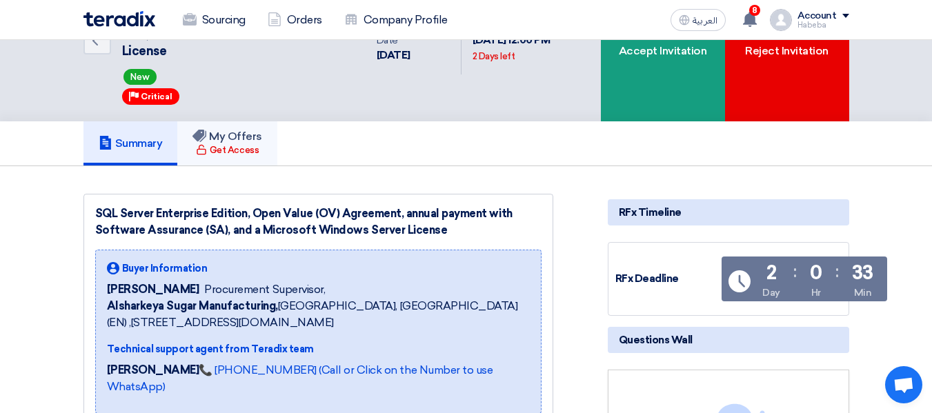
scroll to position [75, 0]
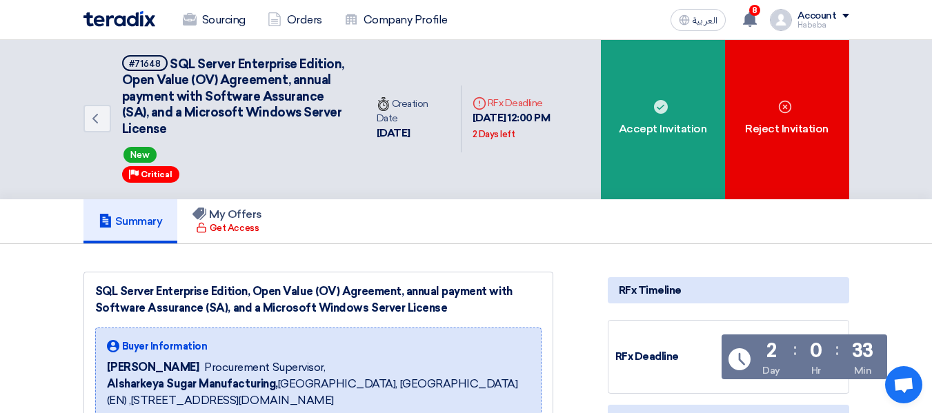
scroll to position [0, 0]
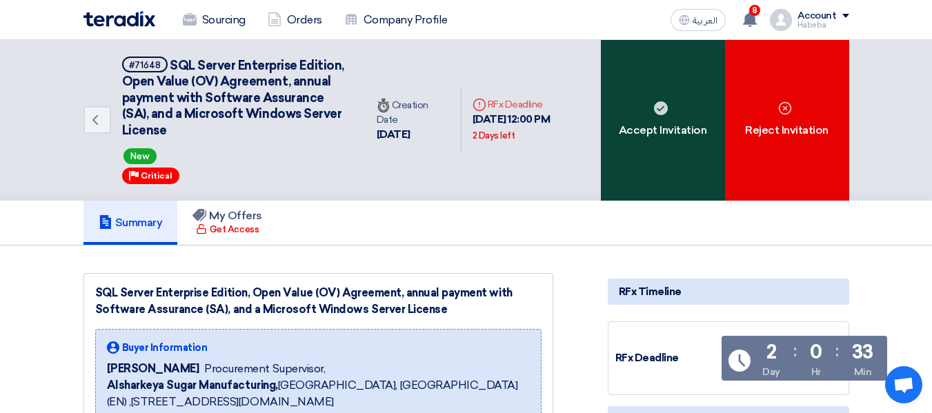
click at [687, 144] on div "Accept Invitation" at bounding box center [663, 120] width 124 height 161
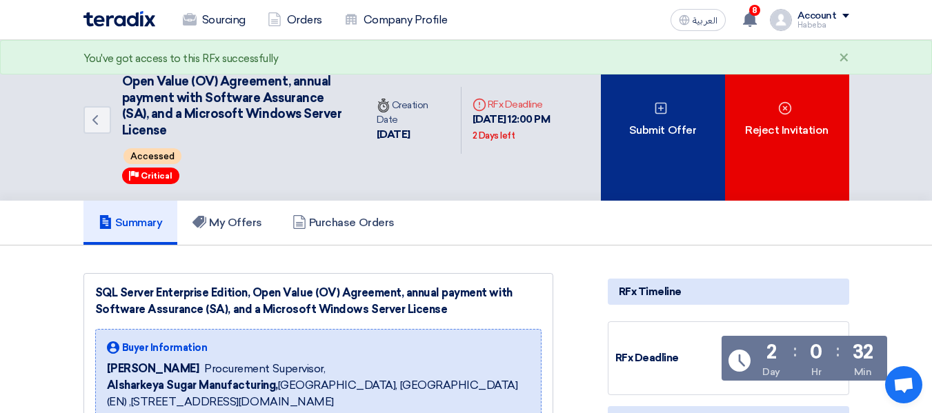
click at [676, 129] on div "Submit Offer" at bounding box center [663, 120] width 124 height 161
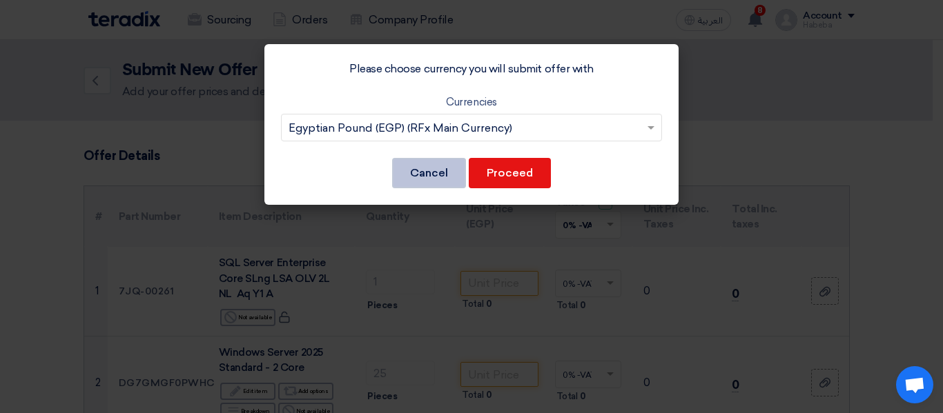
click at [428, 177] on button "Cancel" at bounding box center [429, 173] width 74 height 30
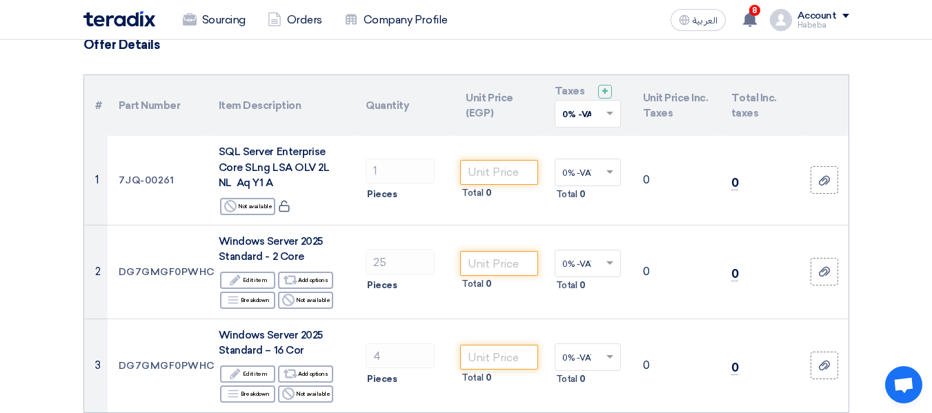
scroll to position [110, 0]
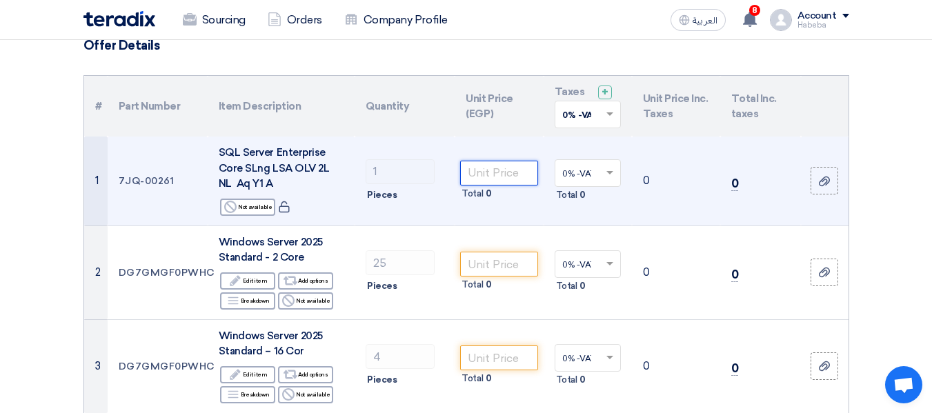
click at [506, 167] on input "number" at bounding box center [498, 173] width 77 height 25
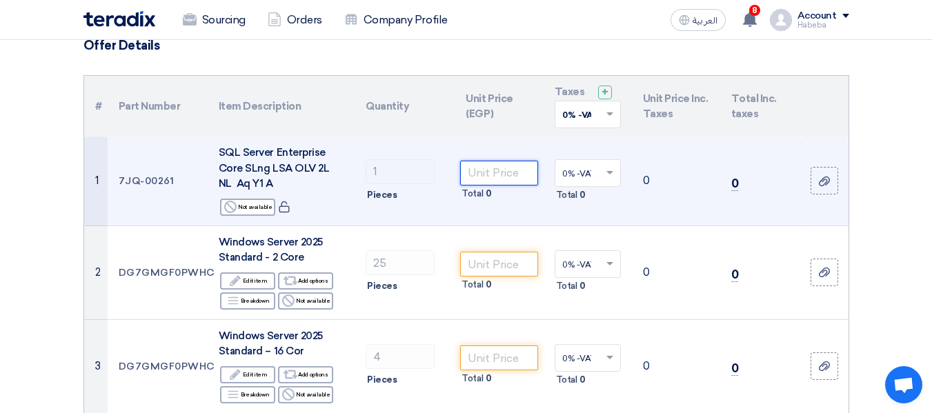
click at [505, 180] on input "number" at bounding box center [498, 173] width 77 height 25
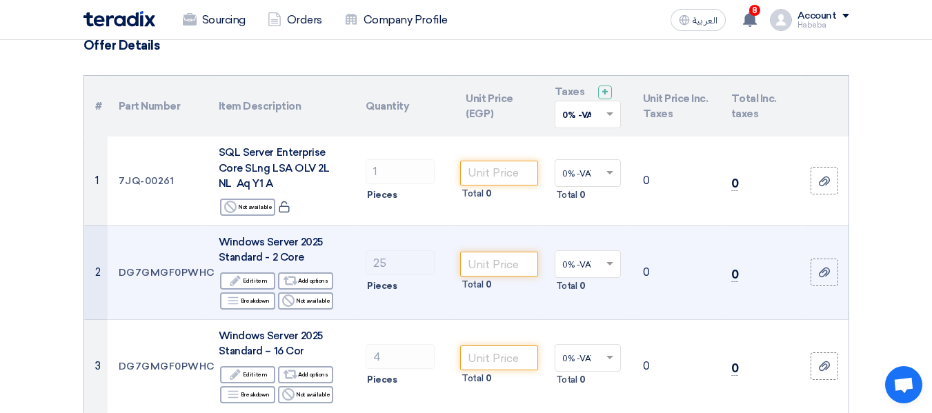
click at [339, 309] on div "Edit Edit item Alternative Add options Breakdown Breakdown Reject" at bounding box center [281, 291] width 125 height 40
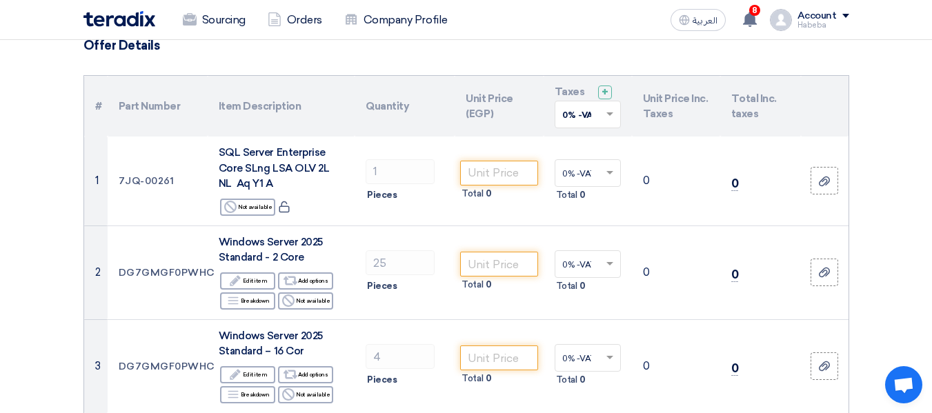
drag, startPoint x: 339, startPoint y: 309, endPoint x: 40, endPoint y: 210, distance: 314.9
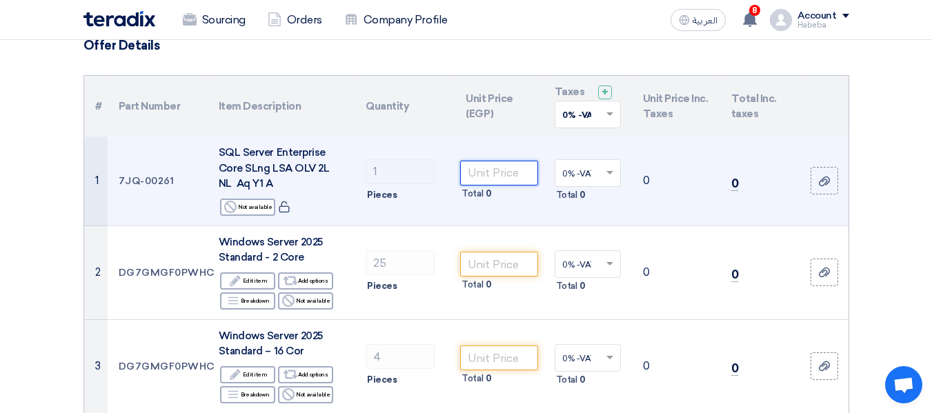
click at [513, 173] on input "number" at bounding box center [498, 173] width 77 height 25
click at [473, 179] on input "number" at bounding box center [498, 173] width 77 height 25
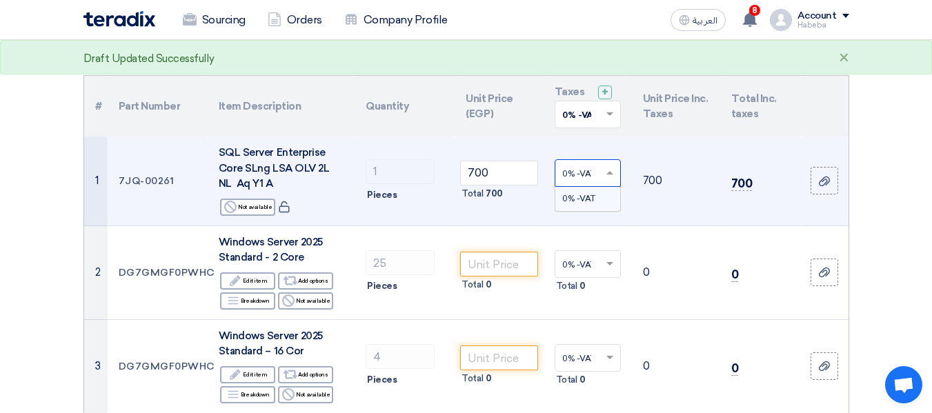
drag, startPoint x: 604, startPoint y: 179, endPoint x: 580, endPoint y: 180, distance: 24.2
click at [580, 180] on input "text" at bounding box center [580, 174] width 37 height 23
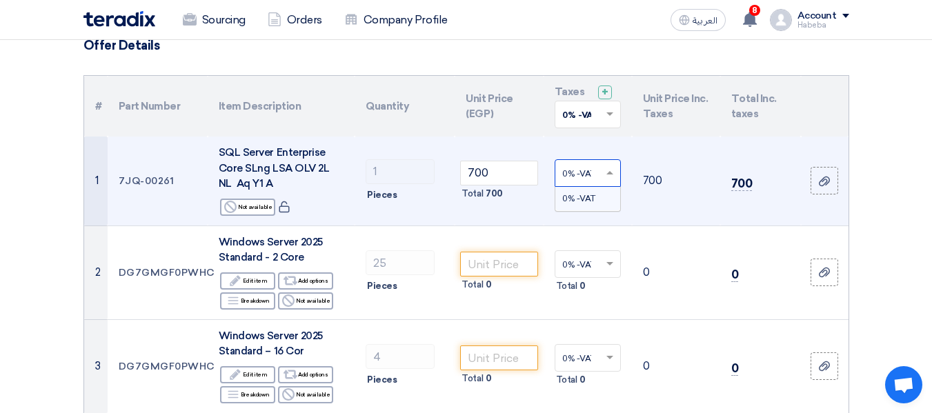
click at [591, 198] on span "0% -VAT" at bounding box center [578, 199] width 33 height 10
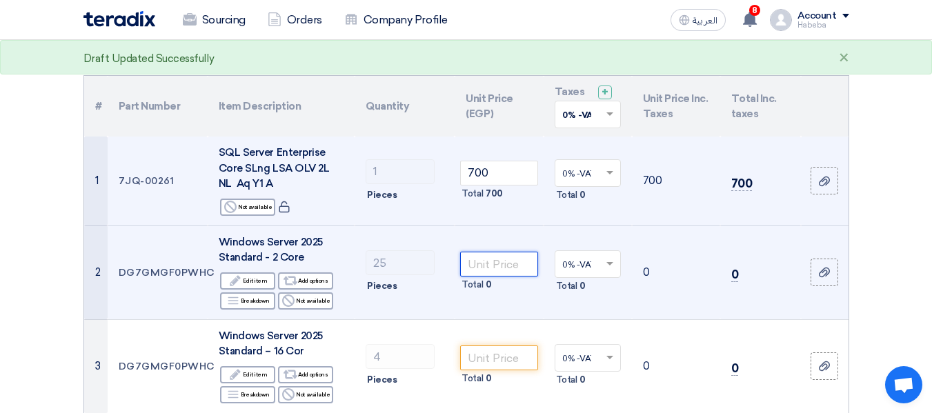
click at [500, 259] on input "number" at bounding box center [498, 264] width 77 height 25
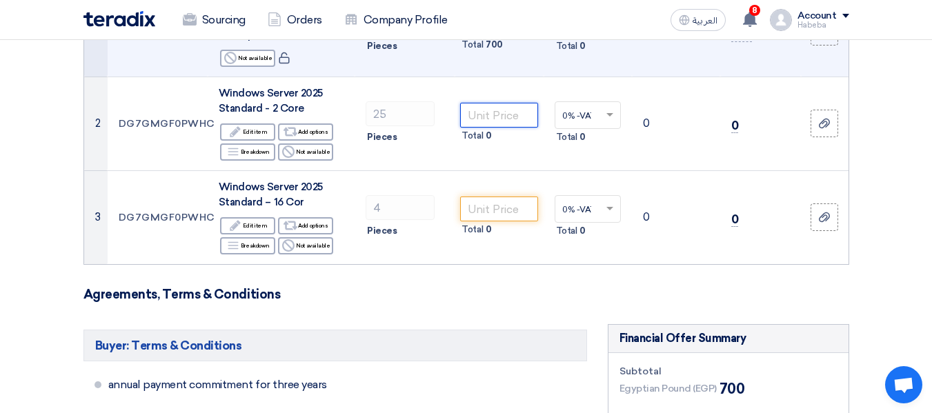
scroll to position [179, 0]
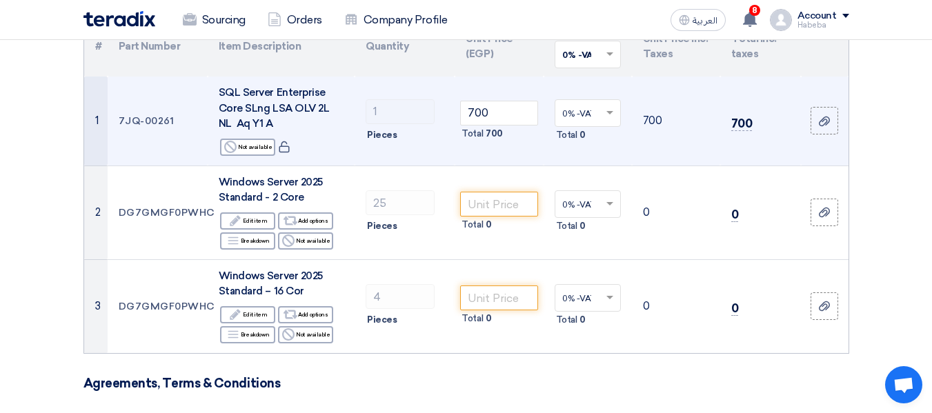
scroll to position [41, 0]
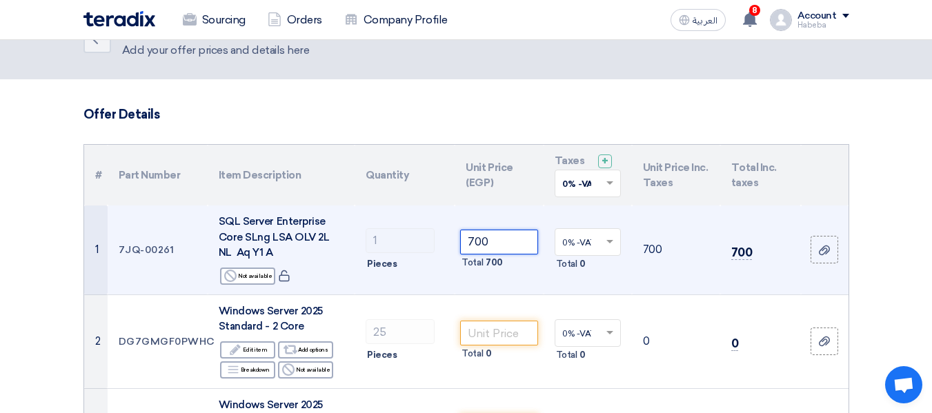
click at [498, 250] on input "700" at bounding box center [498, 242] width 77 height 25
type input "7"
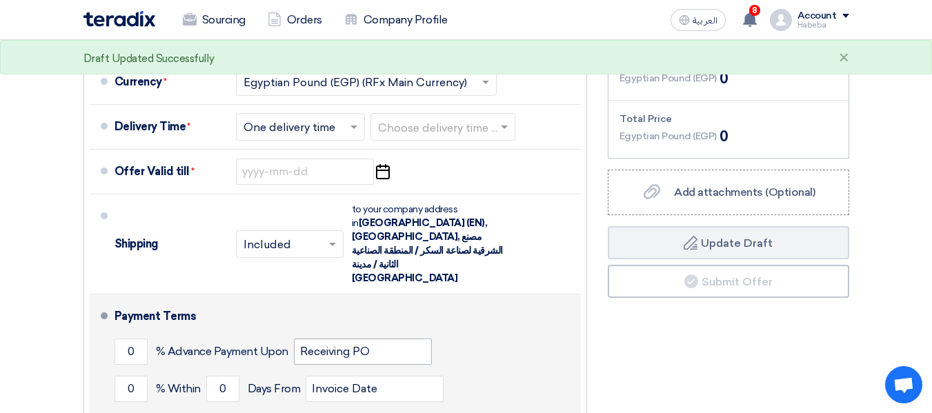
scroll to position [732, 0]
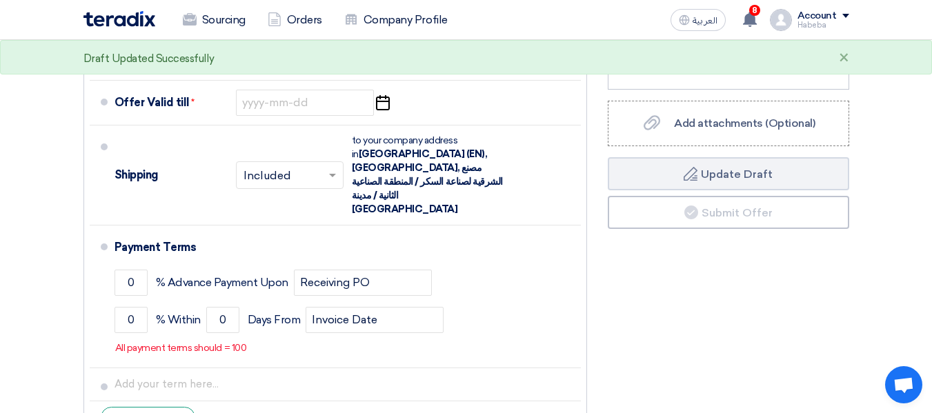
click at [685, 291] on div "Financial Offer Summary Subtotal Egyptian Pound (EGP) 0 Shipping Fees" at bounding box center [729, 150] width 262 height 596
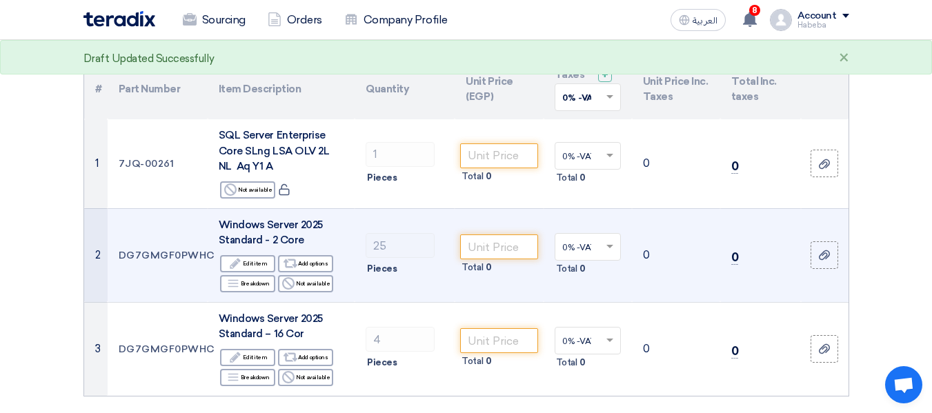
scroll to position [110, 0]
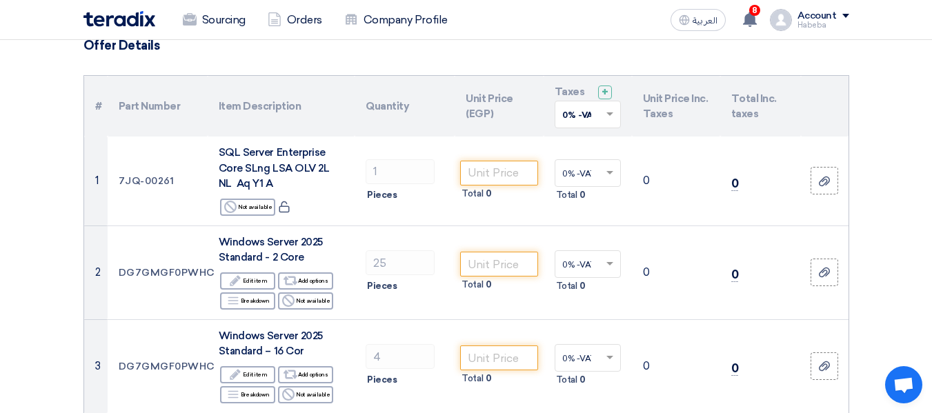
drag, startPoint x: 892, startPoint y: 176, endPoint x: 40, endPoint y: 161, distance: 852.5
drag, startPoint x: 46, startPoint y: 161, endPoint x: 550, endPoint y: 35, distance: 519.4
drag, startPoint x: 834, startPoint y: 126, endPoint x: 911, endPoint y: 73, distance: 93.8
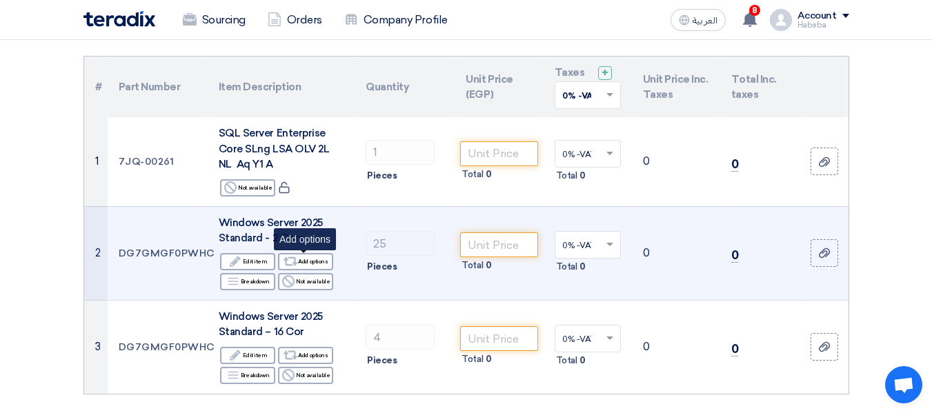
scroll to position [128, 0]
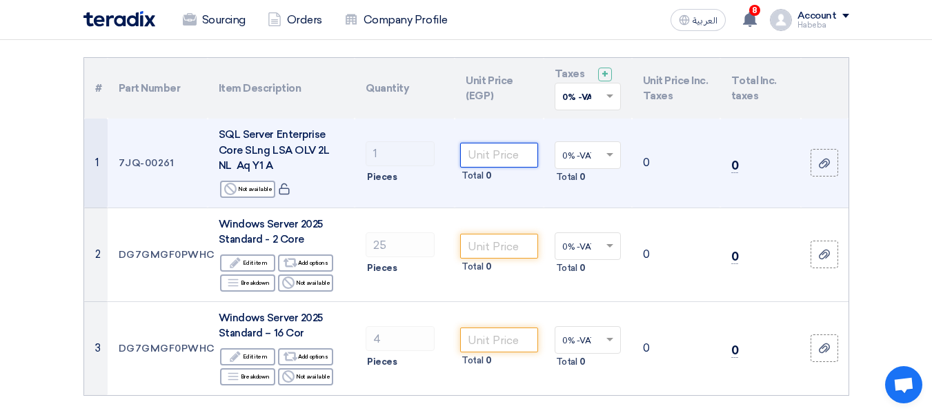
click at [505, 162] on input "number" at bounding box center [498, 155] width 77 height 25
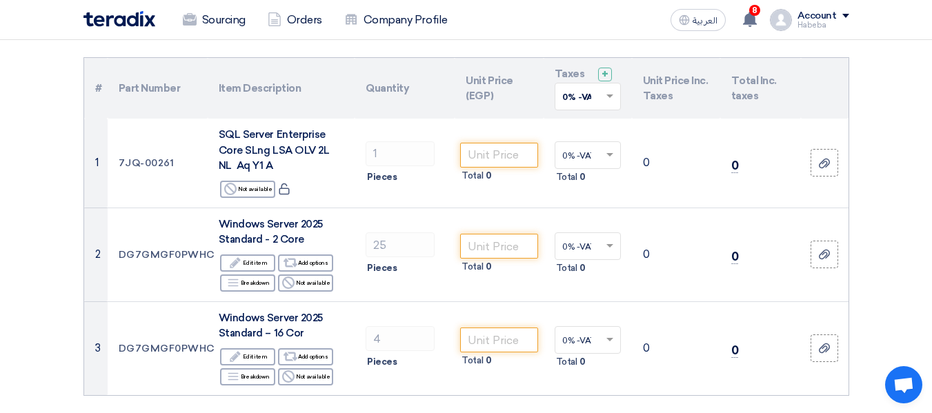
click at [474, 96] on th "Unit Price (EGP)" at bounding box center [499, 88] width 88 height 61
drag, startPoint x: 511, startPoint y: 110, endPoint x: 504, endPoint y: 104, distance: 8.8
click at [505, 109] on th "Unit Price (EGP)" at bounding box center [499, 88] width 88 height 61
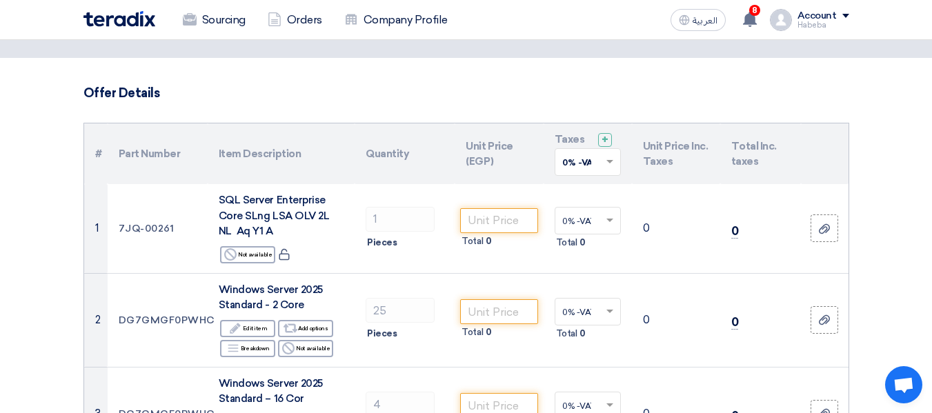
scroll to position [0, 0]
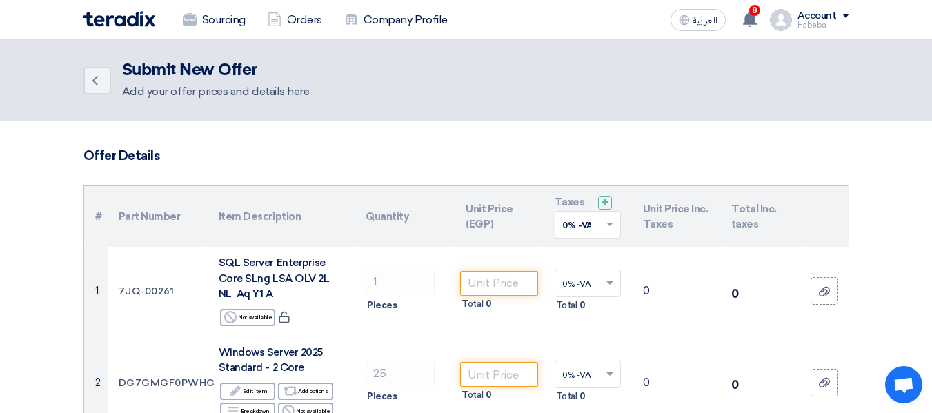
click at [493, 226] on th "Unit Price (EGP)" at bounding box center [499, 216] width 88 height 61
click at [790, 19] on img at bounding box center [781, 20] width 22 height 22
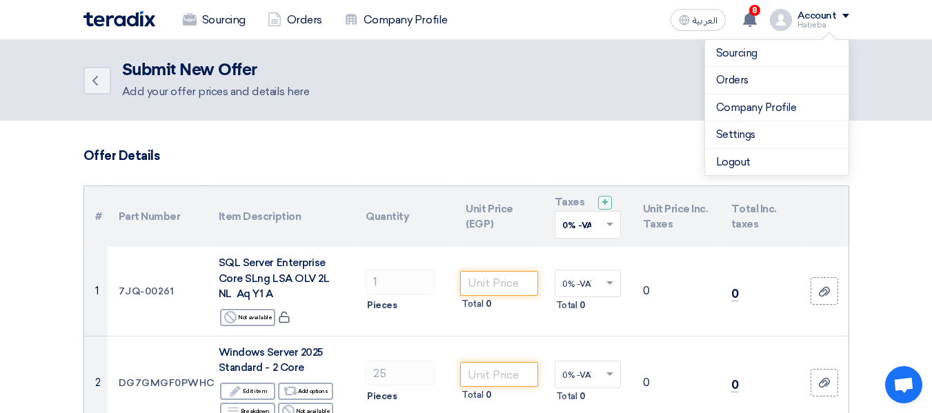
click at [638, 117] on header "Back Submit New Offer Add your offer prices and details here" at bounding box center [466, 80] width 932 height 81
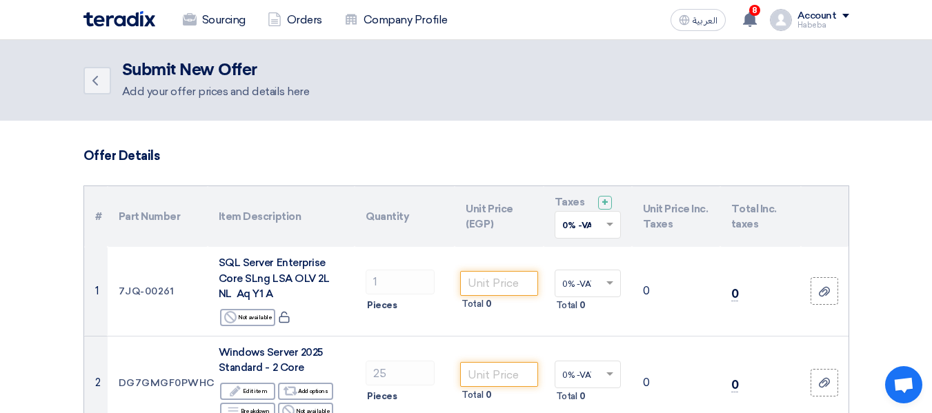
click at [833, 13] on div "Account" at bounding box center [817, 16] width 39 height 12
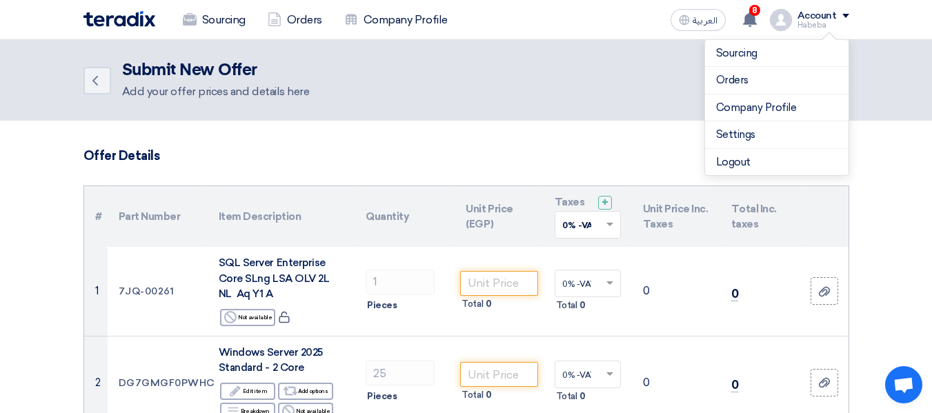
click at [672, 159] on h3 "Offer Details" at bounding box center [467, 155] width 766 height 15
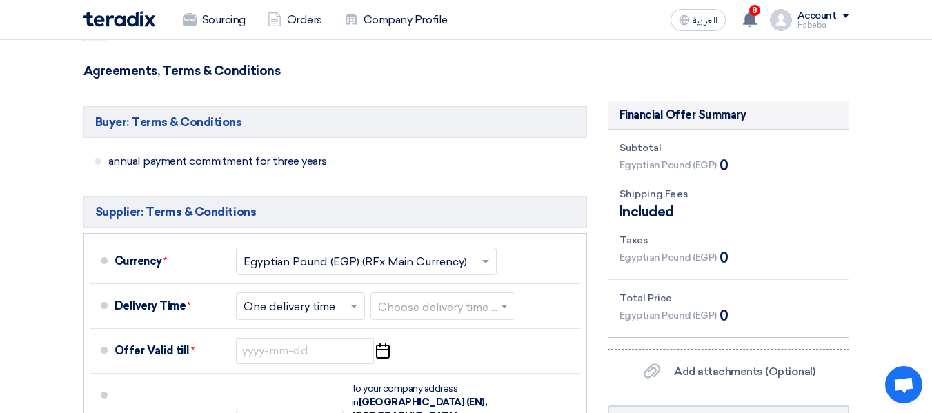
scroll to position [121, 0]
